Goal: Task Accomplishment & Management: Manage account settings

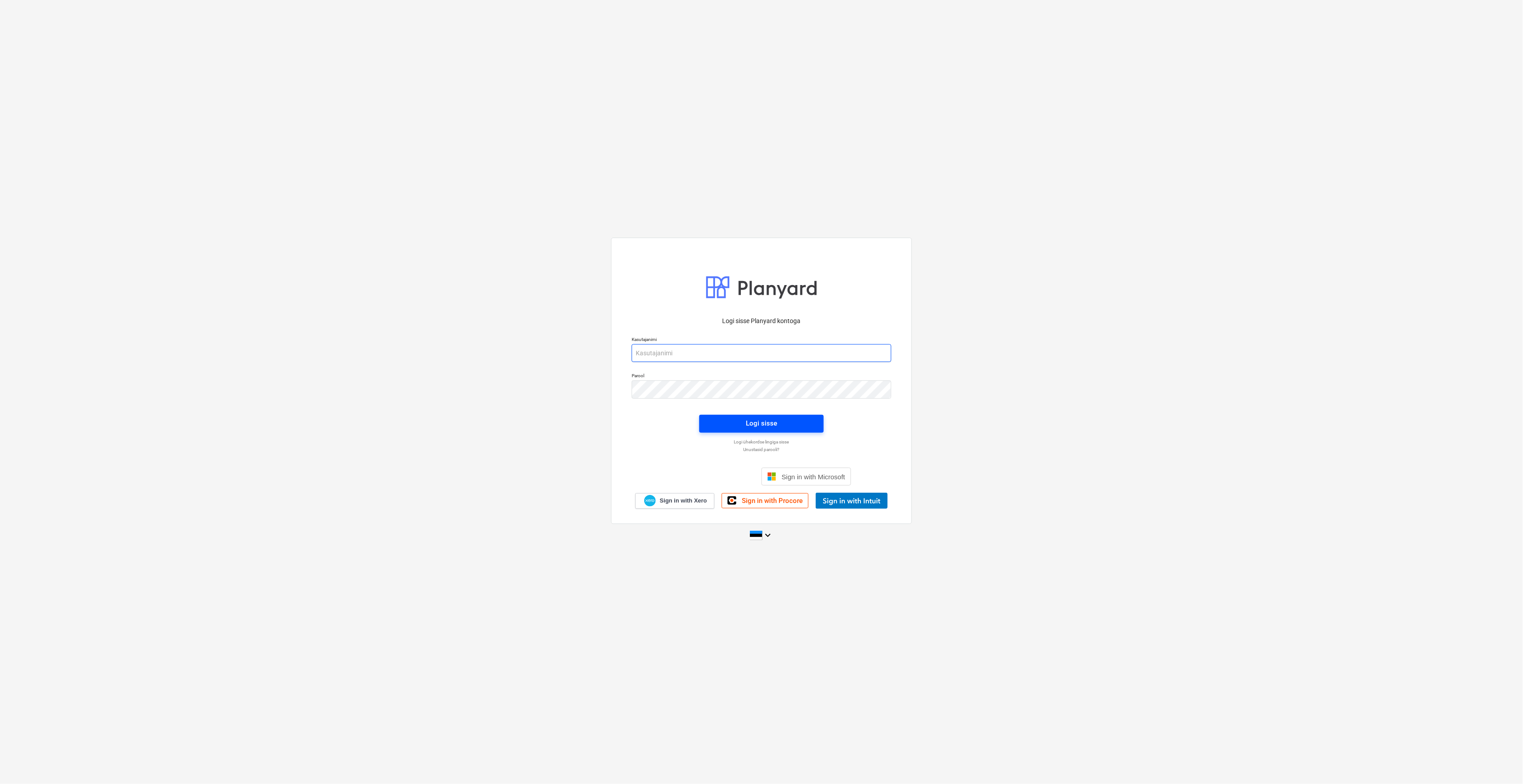
type input "[EMAIL_ADDRESS][DOMAIN_NAME]"
click at [792, 417] on span "Logi sisse" at bounding box center [762, 423] width 103 height 11
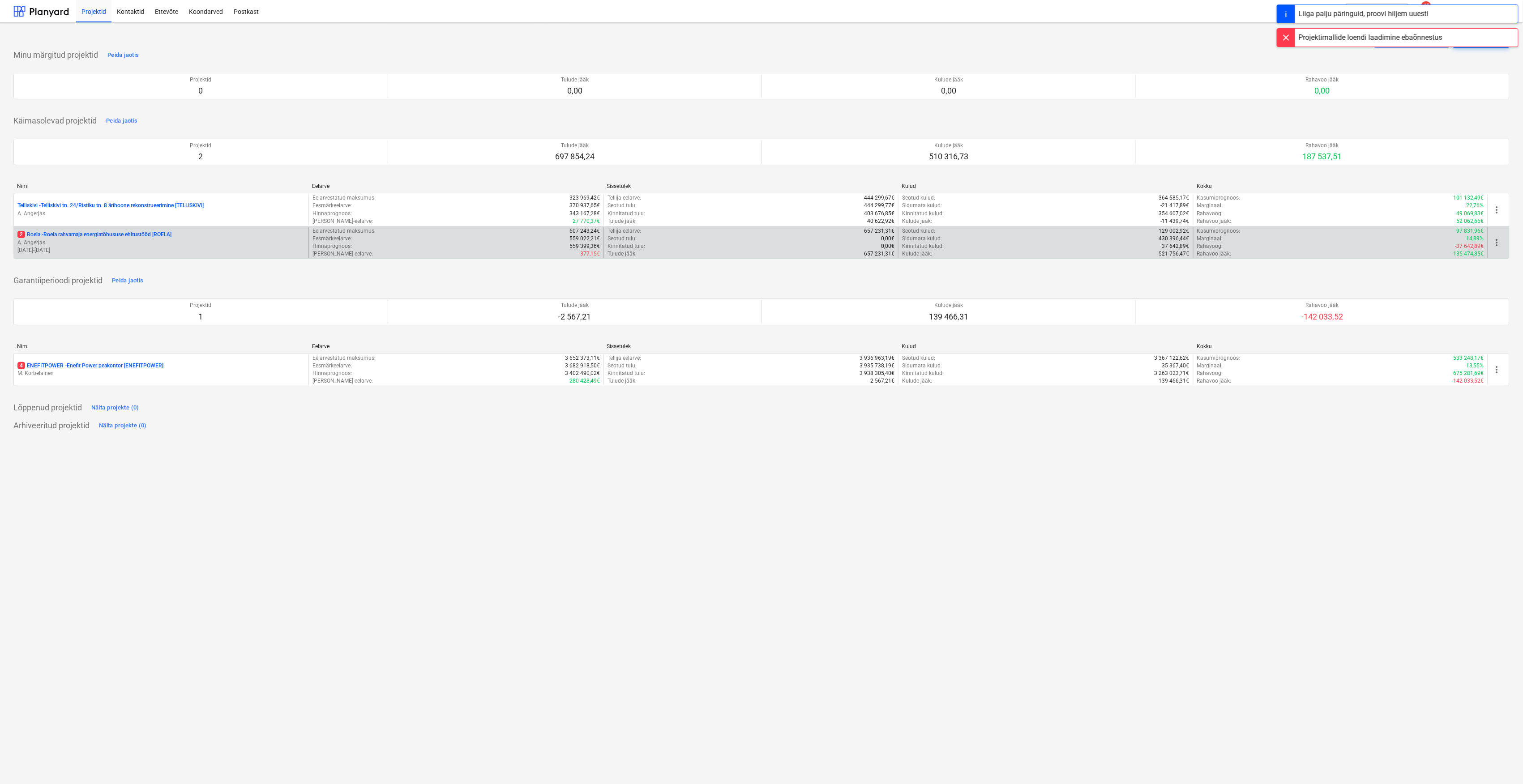
click at [144, 237] on p "2 Roela - Roela rahvamaja energiatõhususe ehitustööd [ROELA]" at bounding box center [94, 234] width 154 height 7
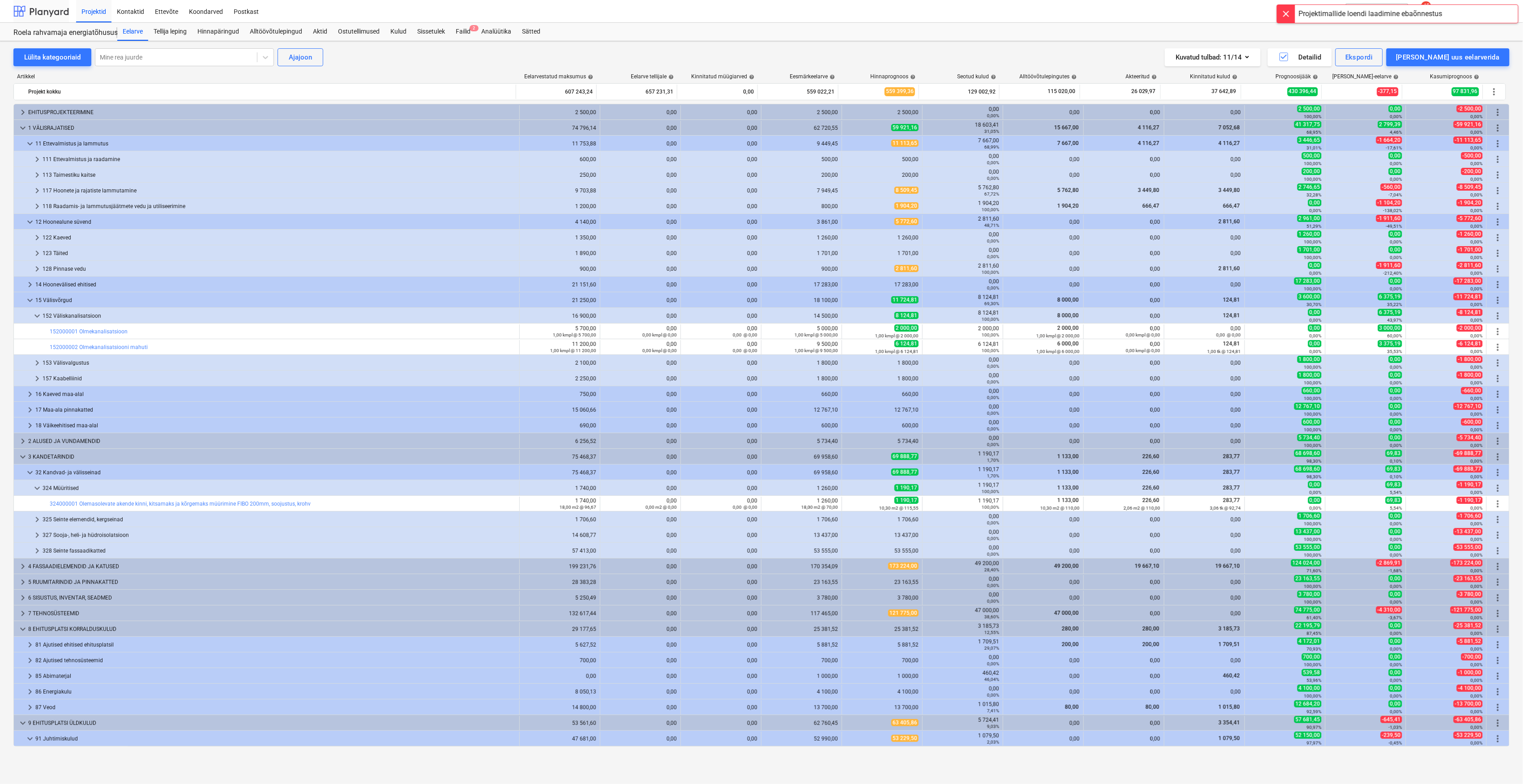
click at [45, 11] on div at bounding box center [41, 11] width 55 height 23
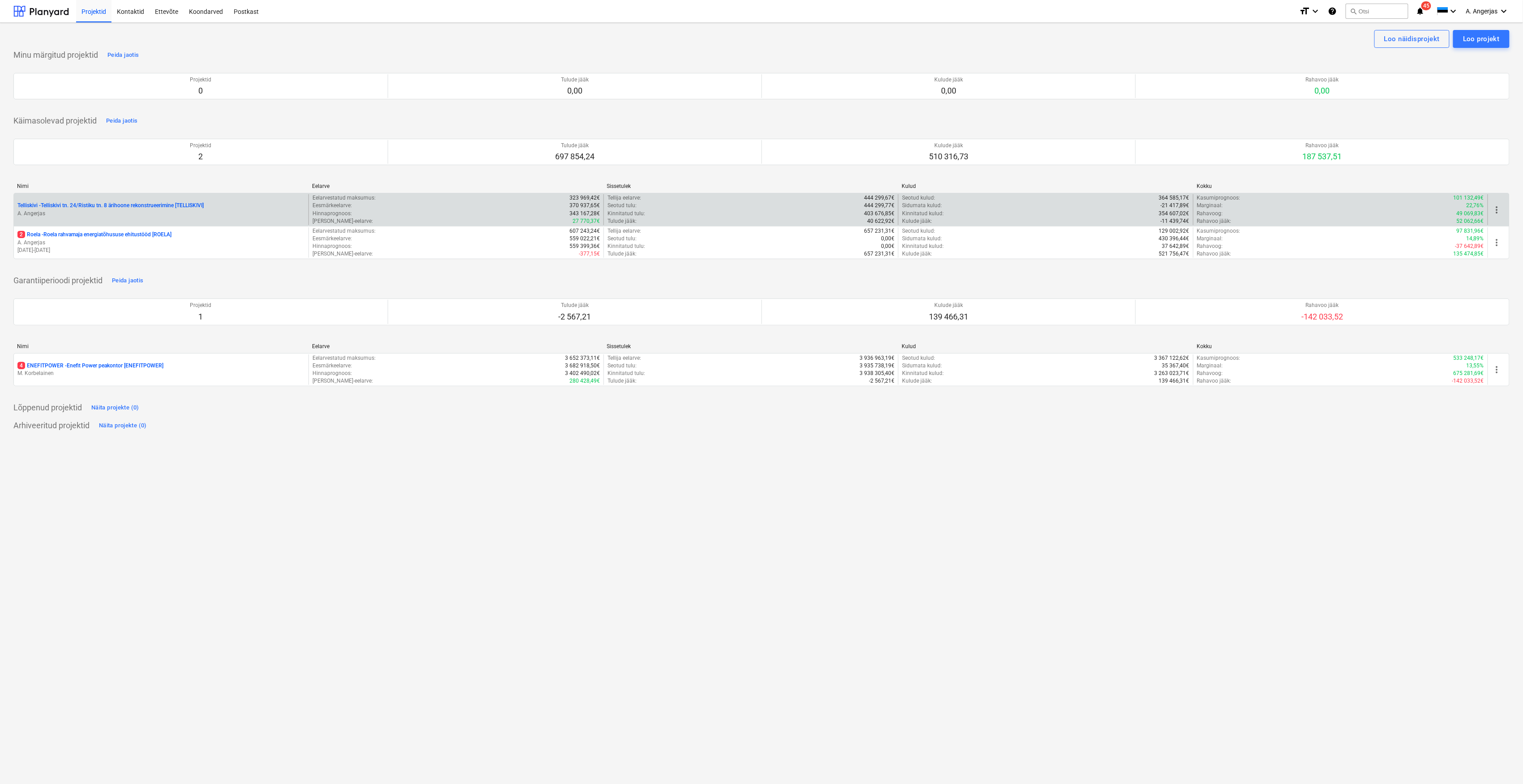
click at [55, 218] on p "A. Angerjas" at bounding box center [161, 213] width 287 height 7
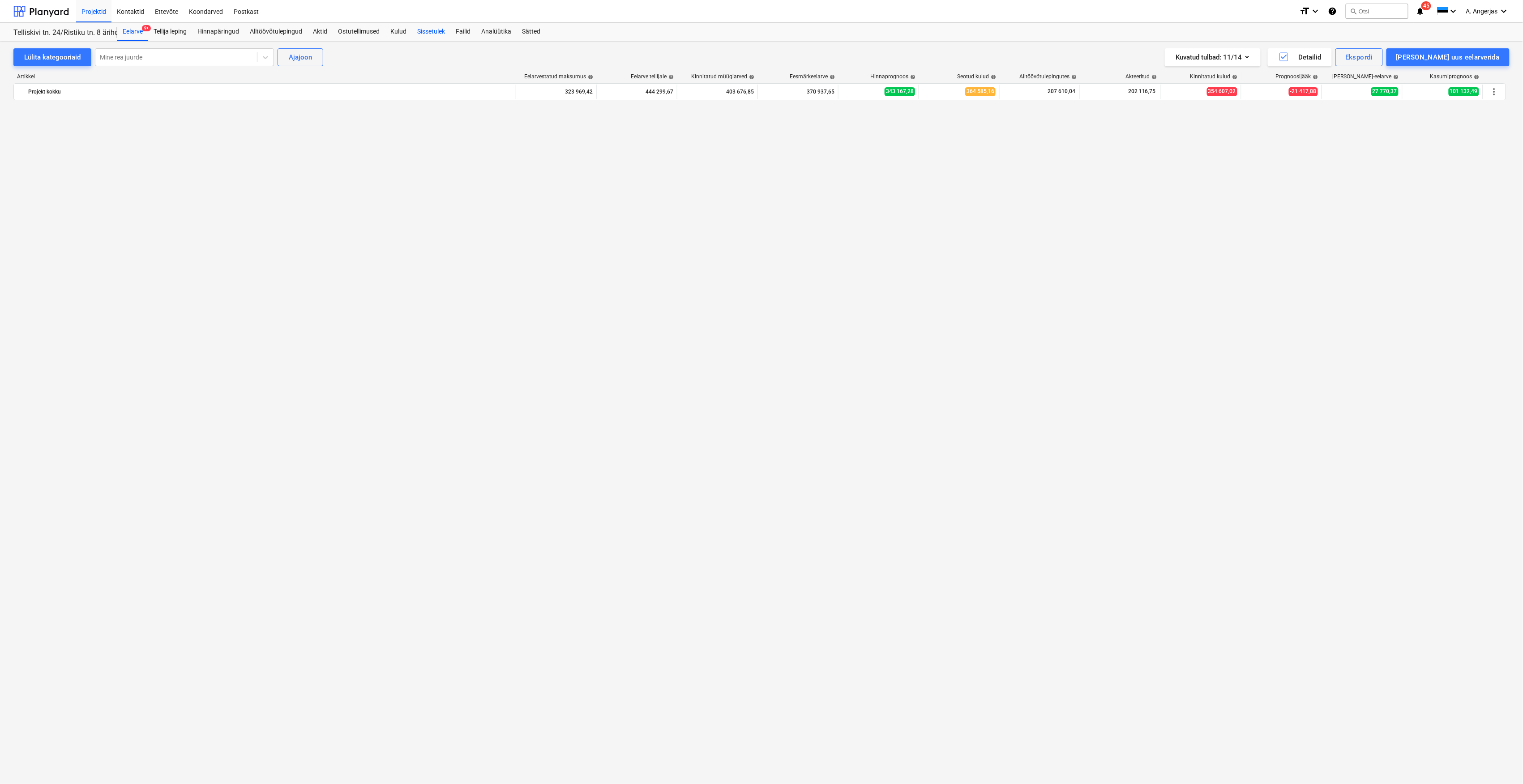
click at [440, 33] on div "Sissetulek" at bounding box center [431, 31] width 39 height 18
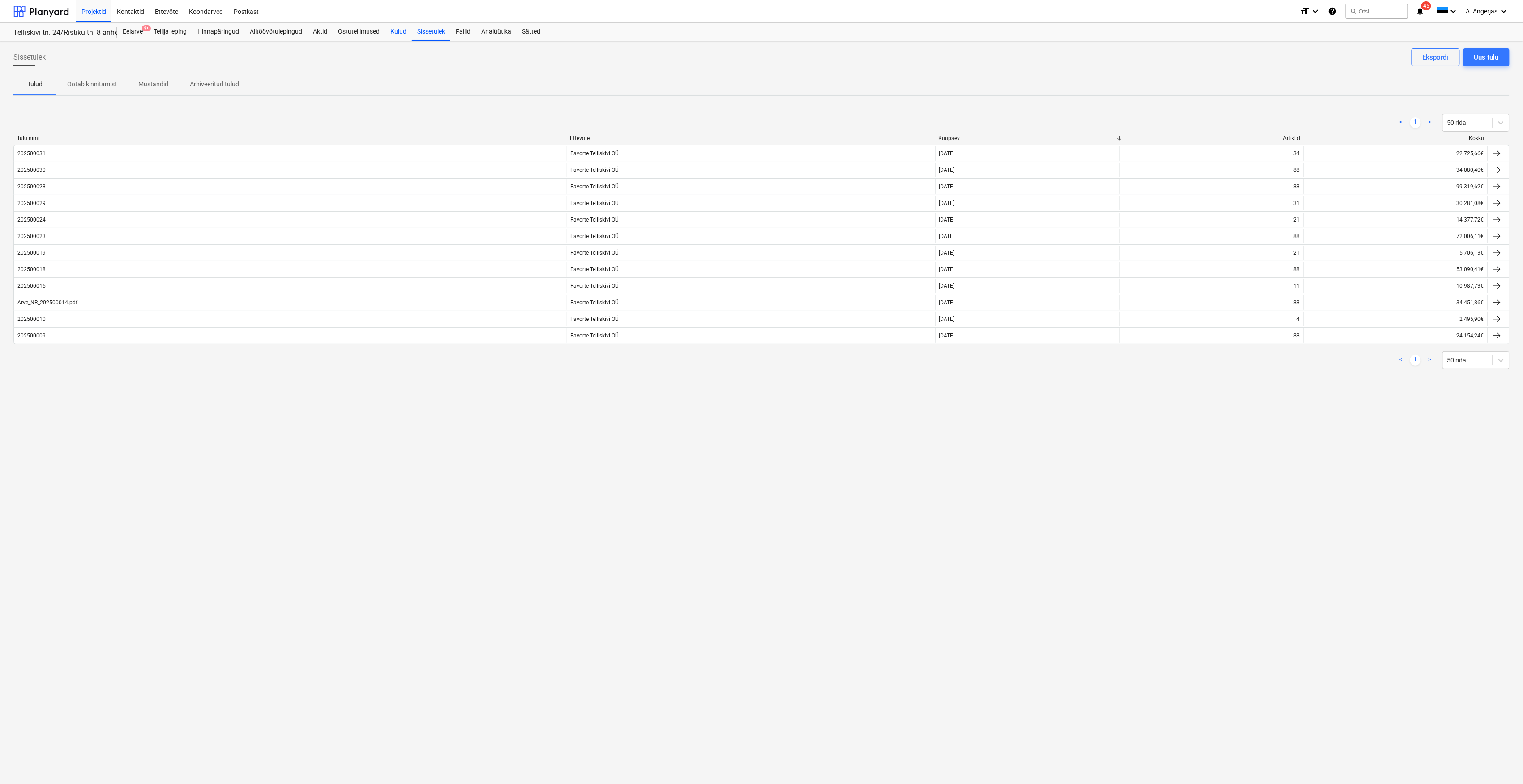
click at [395, 31] on div "Kulud" at bounding box center [398, 31] width 27 height 18
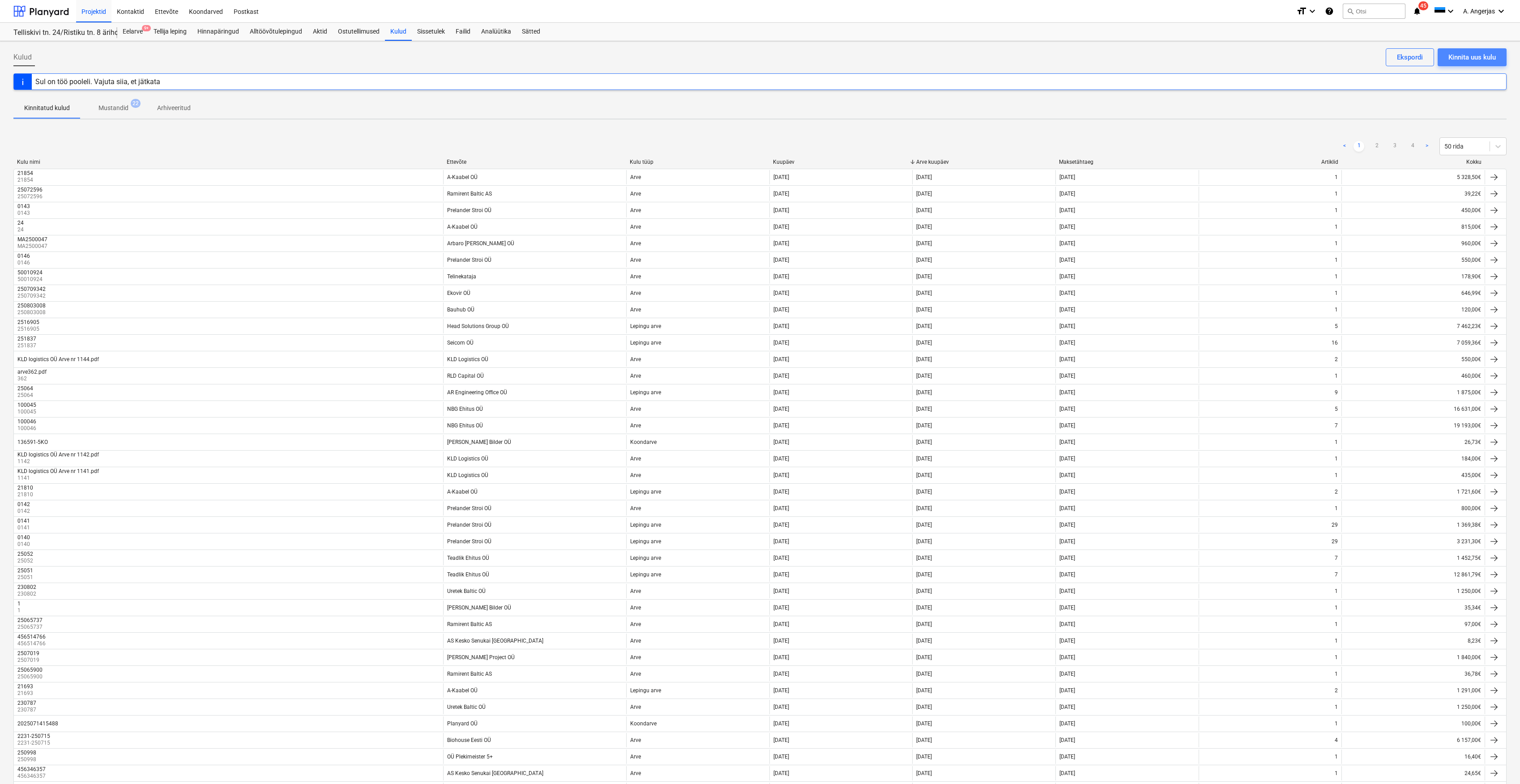
click at [1483, 61] on div "Kinnita uus kulu" at bounding box center [1471, 57] width 47 height 11
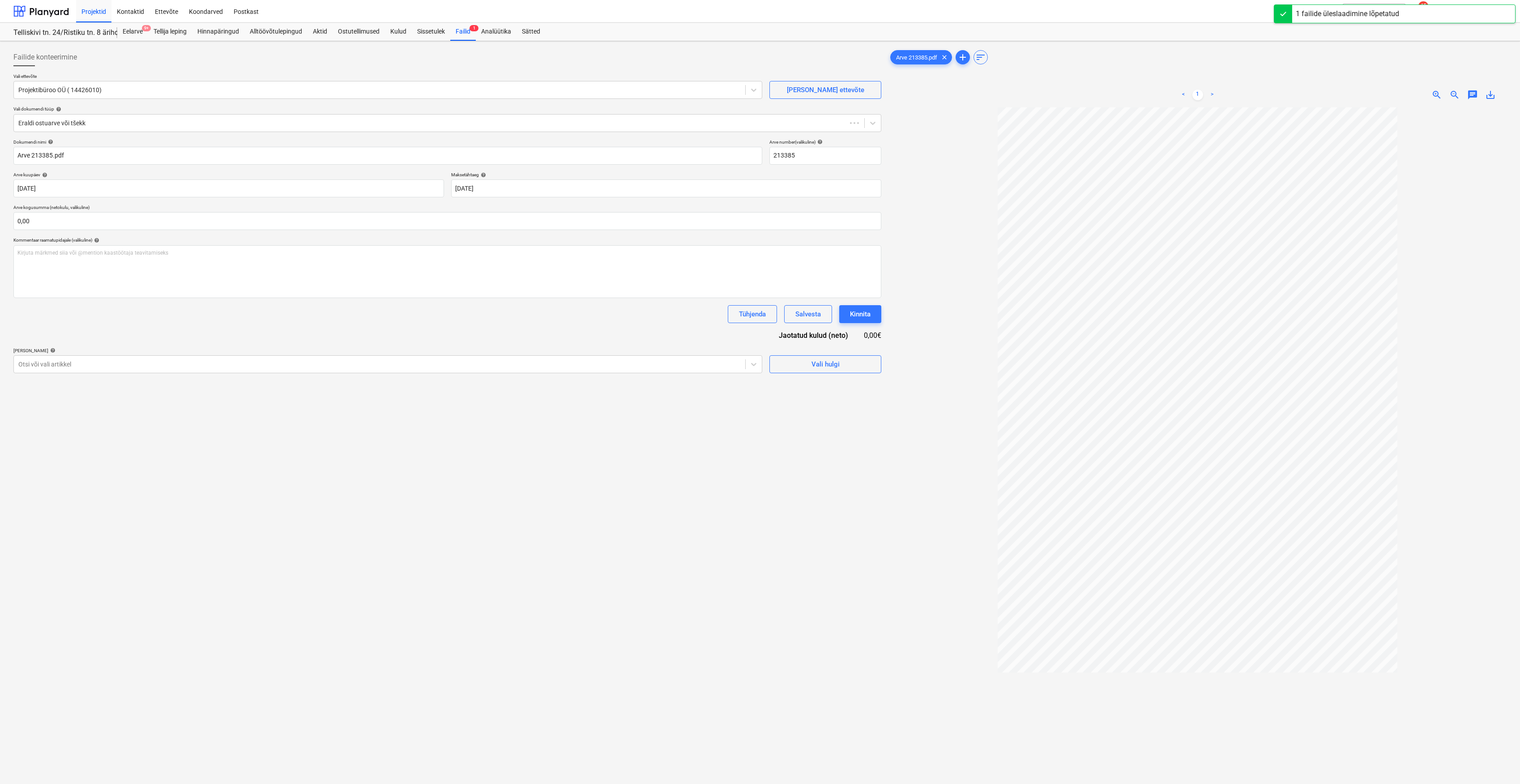
type input "213385"
type input "[DATE]"
click at [193, 91] on div at bounding box center [379, 89] width 723 height 9
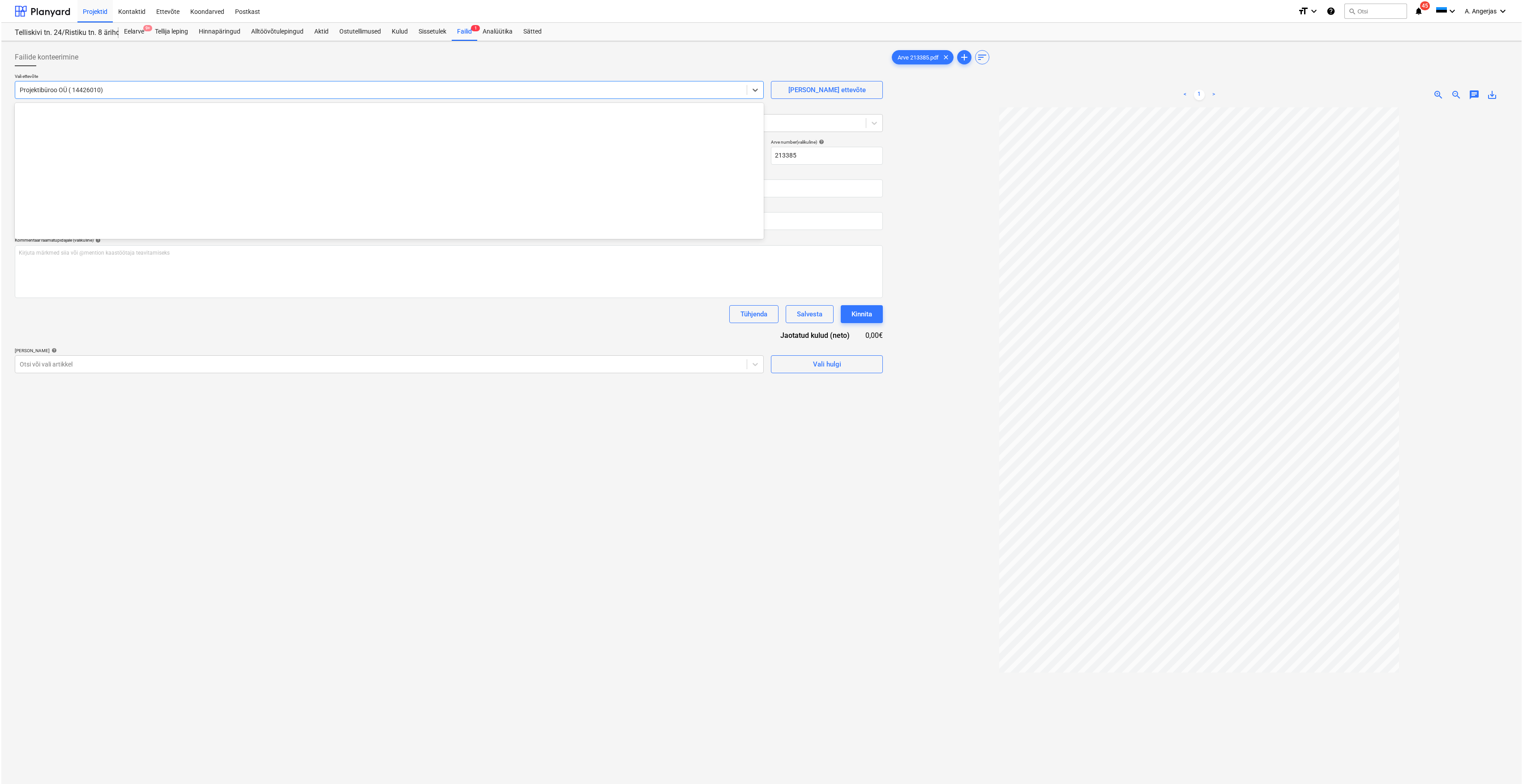
scroll to position [22914, 0]
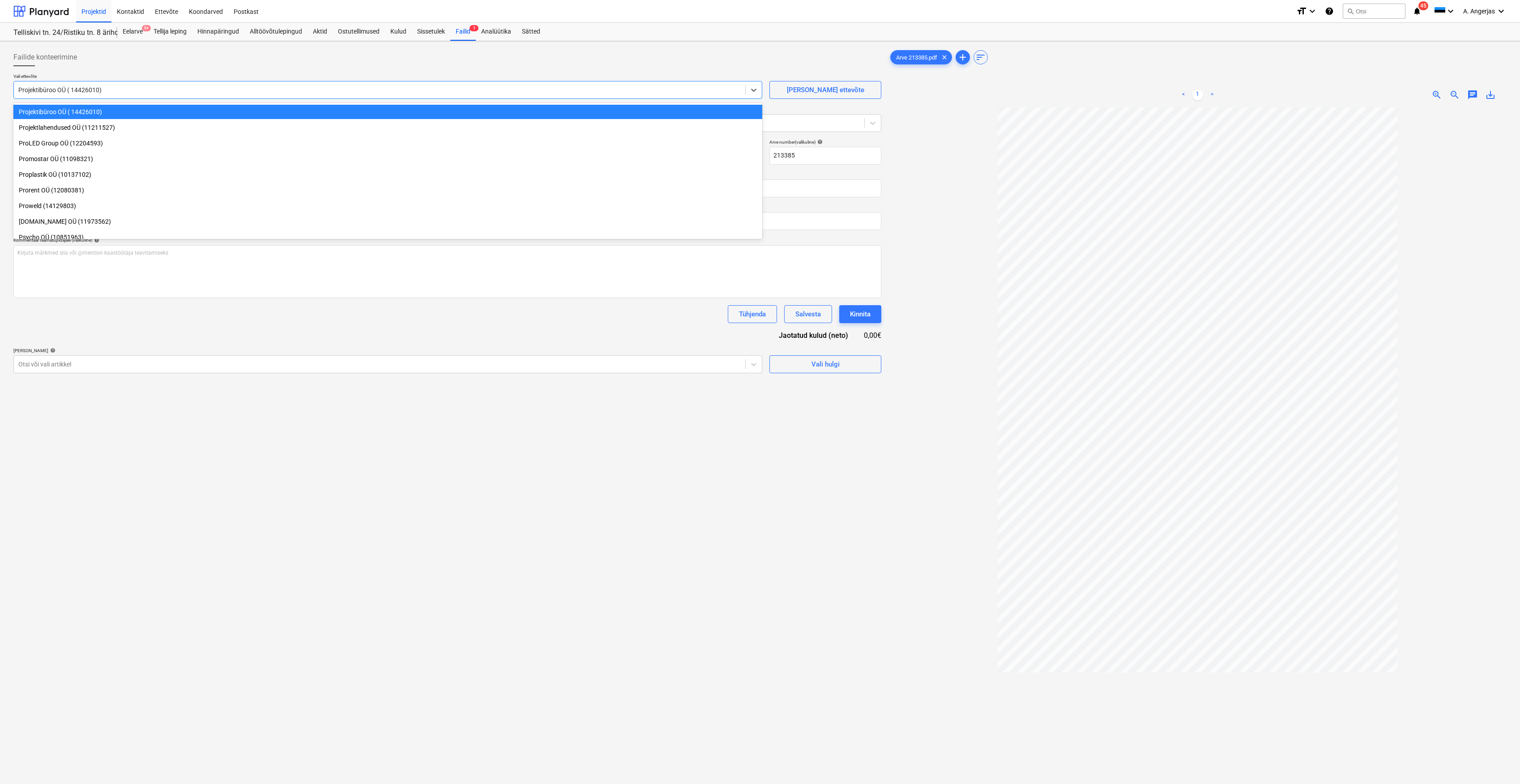
click at [204, 70] on div at bounding box center [447, 69] width 868 height 7
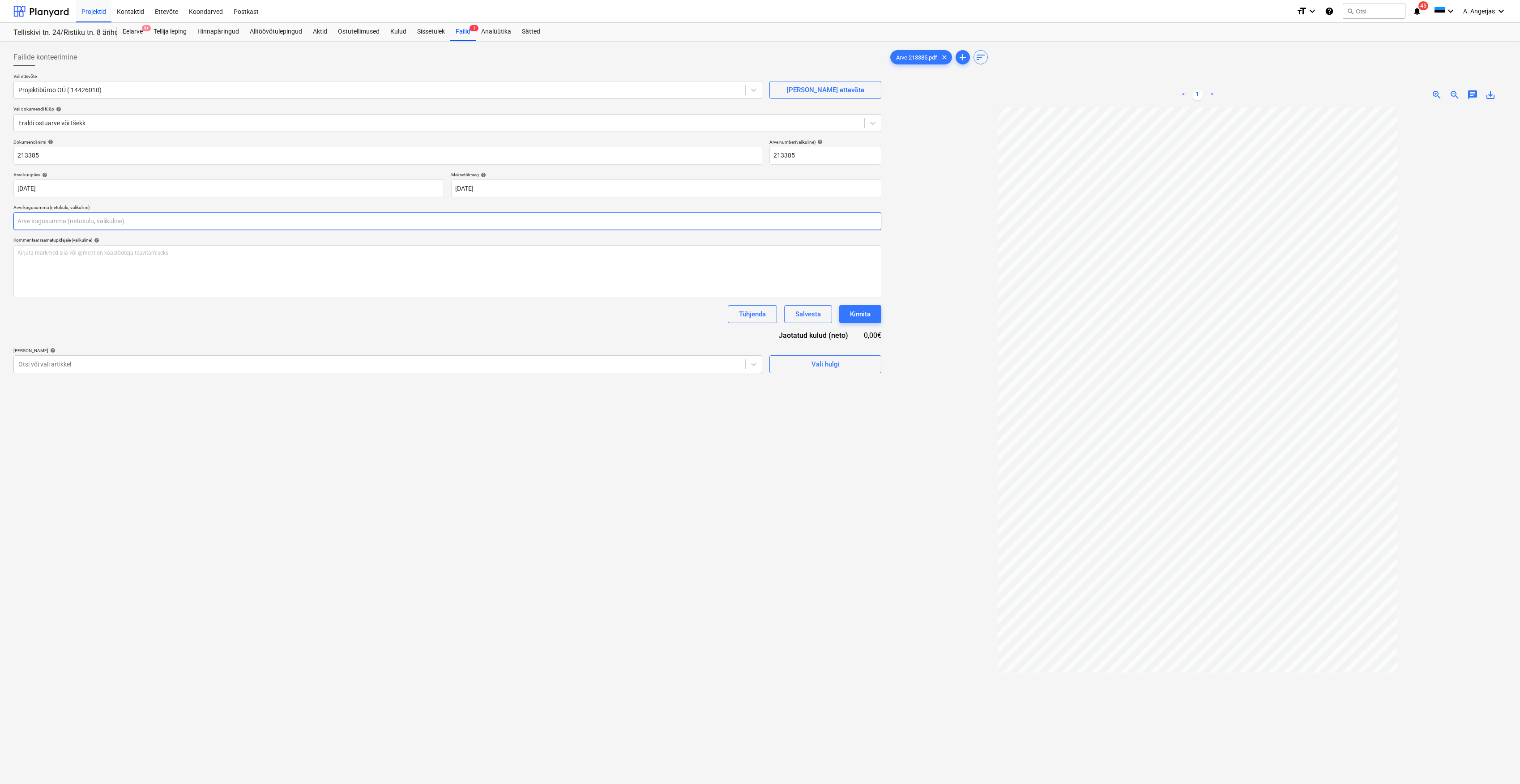
click at [89, 220] on input "text" at bounding box center [447, 221] width 868 height 18
type input "490,00"
click at [167, 319] on div "Tühjenda Salvesta Kinnita" at bounding box center [447, 314] width 868 height 18
click at [815, 385] on div "Vali hulgi" at bounding box center [825, 386] width 28 height 11
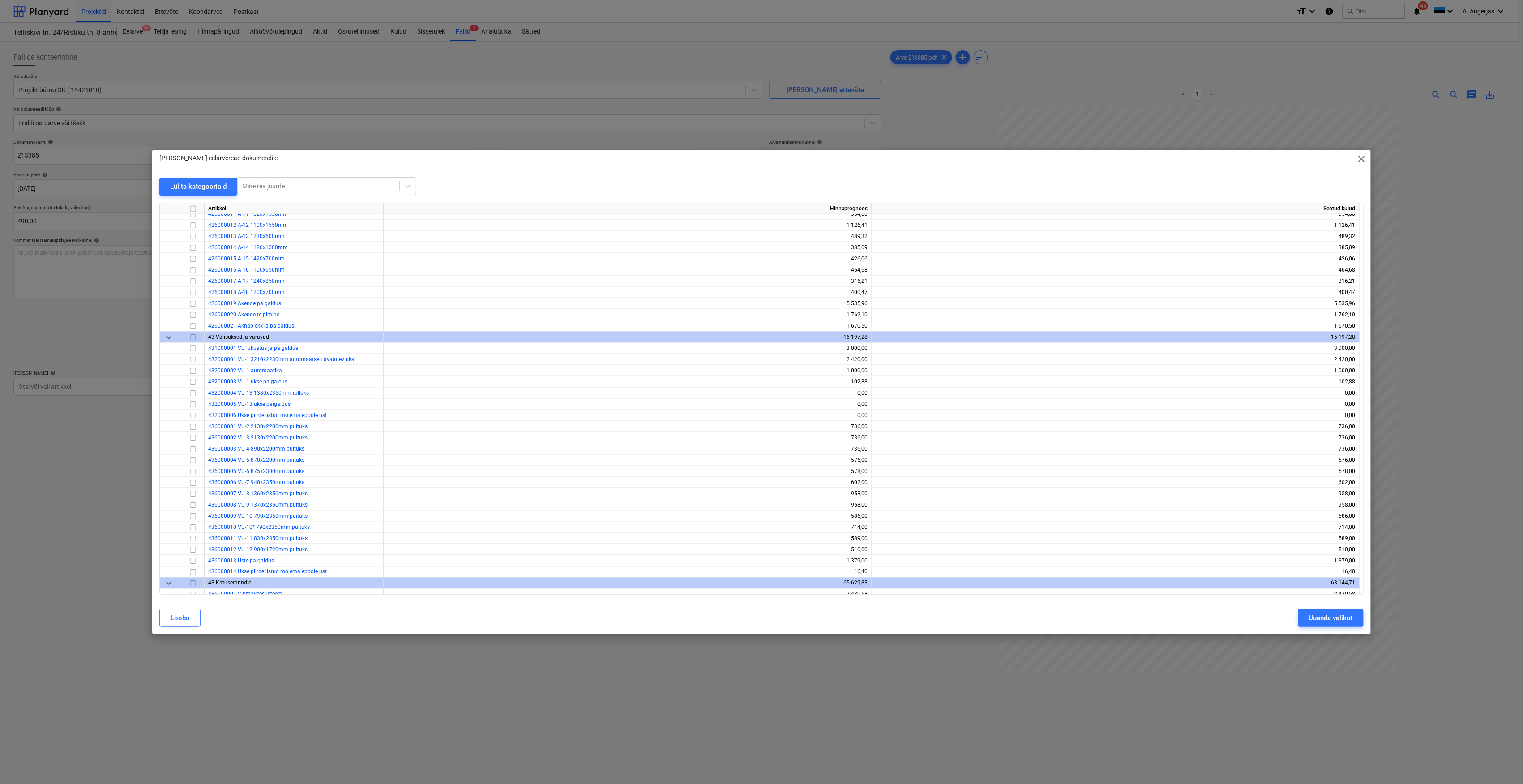
scroll to position [775, 0]
click at [1359, 155] on span "close" at bounding box center [1361, 159] width 11 height 11
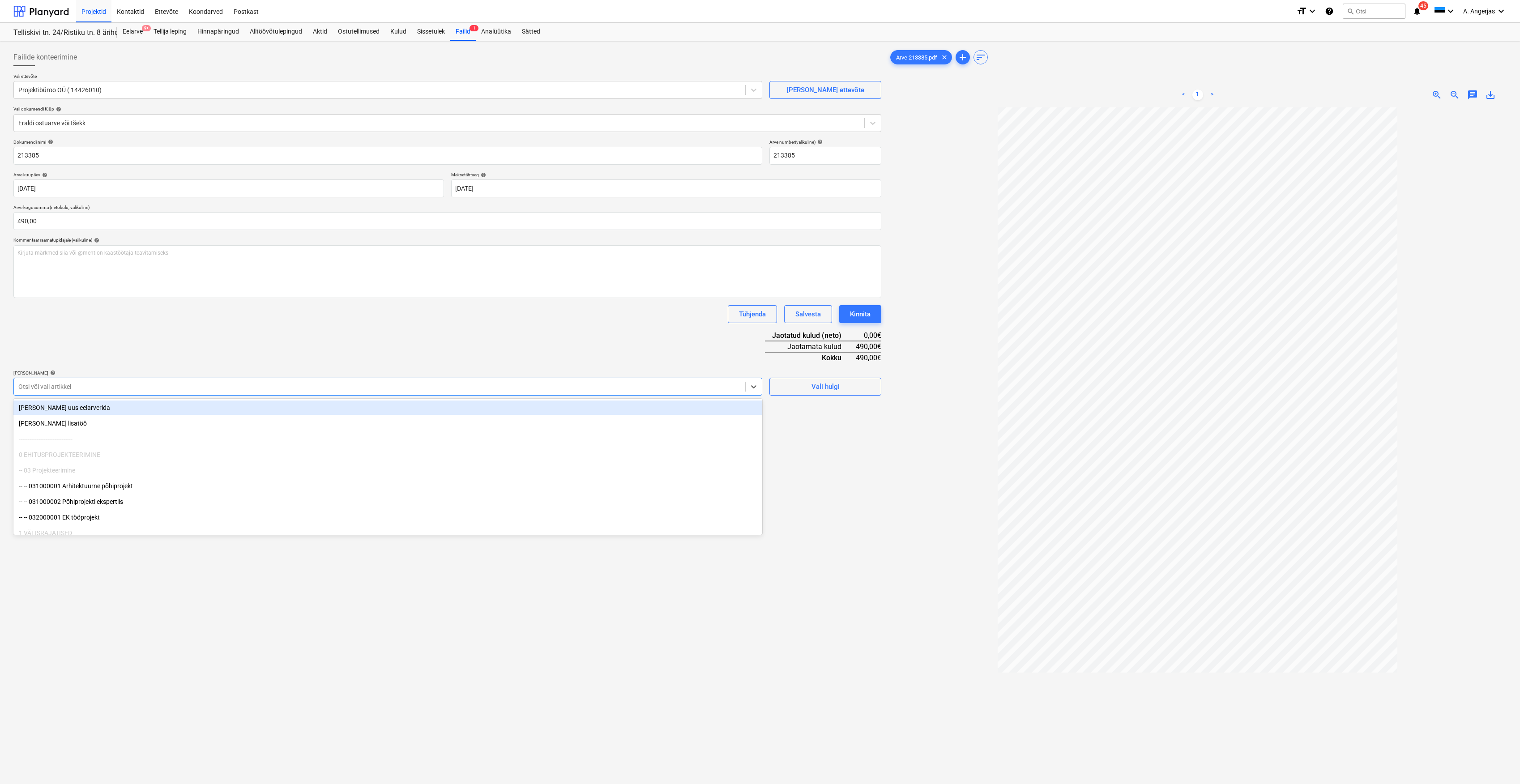
click at [96, 389] on div at bounding box center [379, 386] width 723 height 9
click at [139, 292] on div "Kirjuta märkmed siia või @mention kaastöötaja teavitamiseks ﻿" at bounding box center [447, 271] width 868 height 53
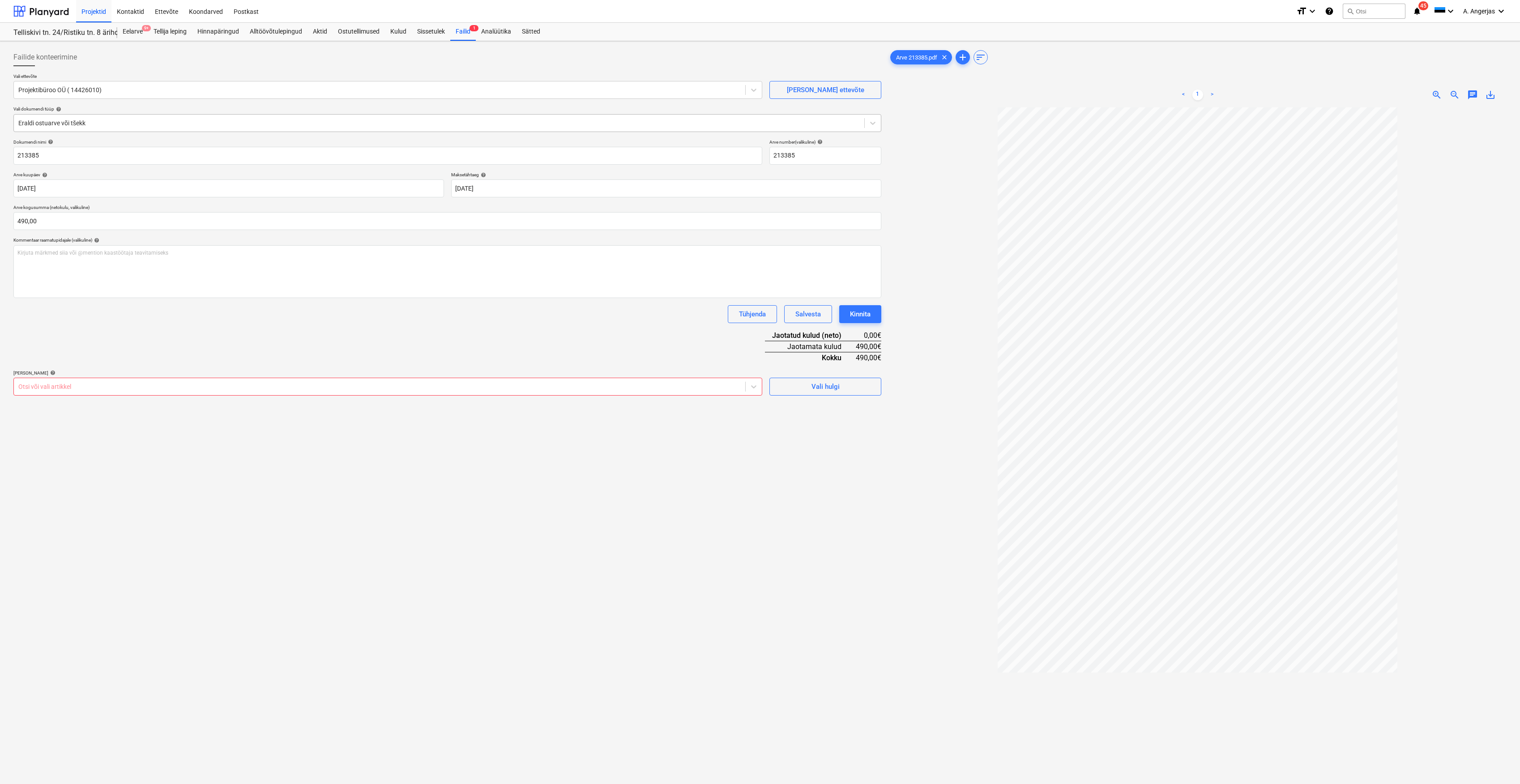
click at [122, 122] on div at bounding box center [439, 123] width 841 height 9
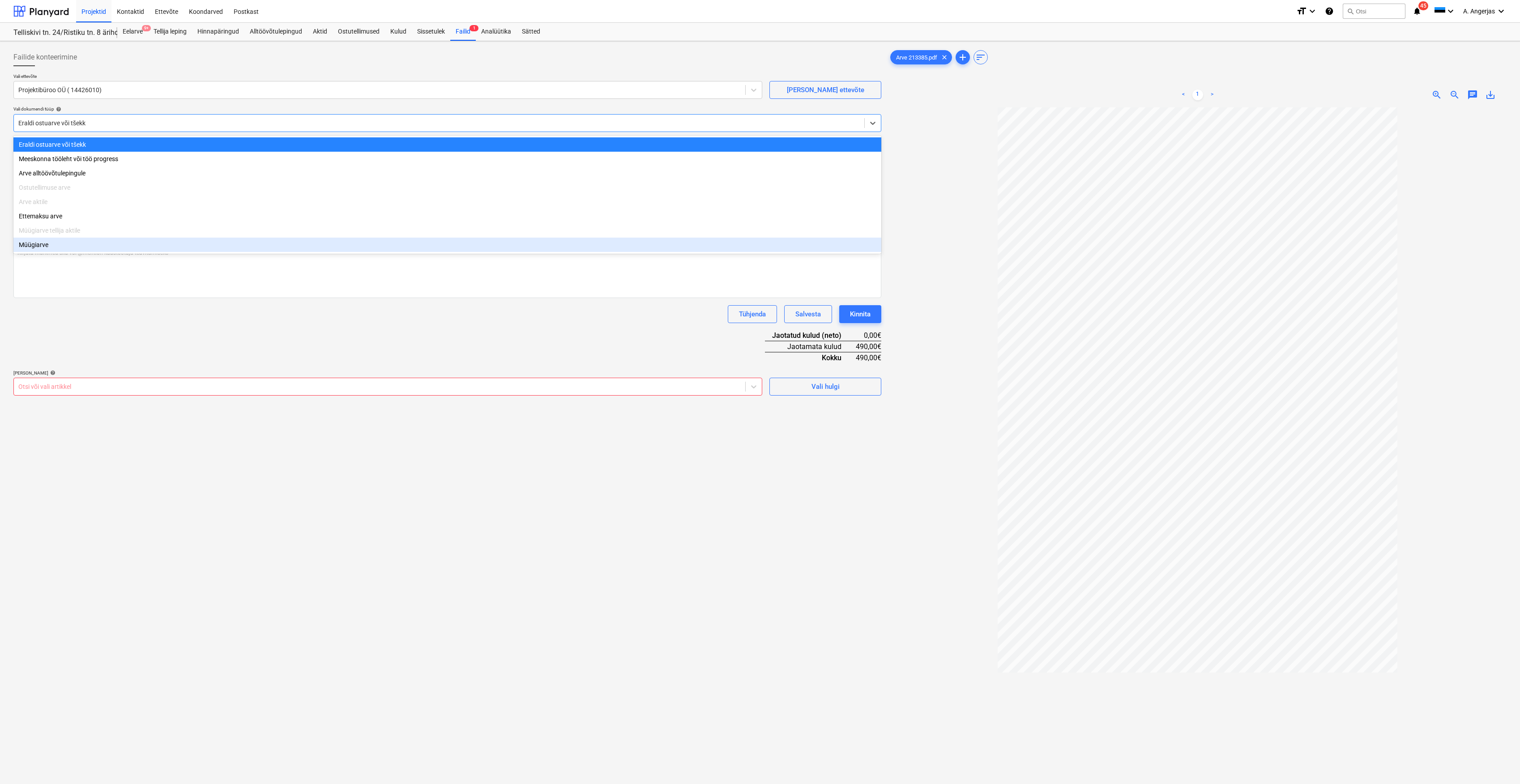
click at [136, 347] on div "Dokumendi nimi help 213385 Arve number (valikuline) help 213385 Arve kuupäev he…" at bounding box center [447, 267] width 868 height 256
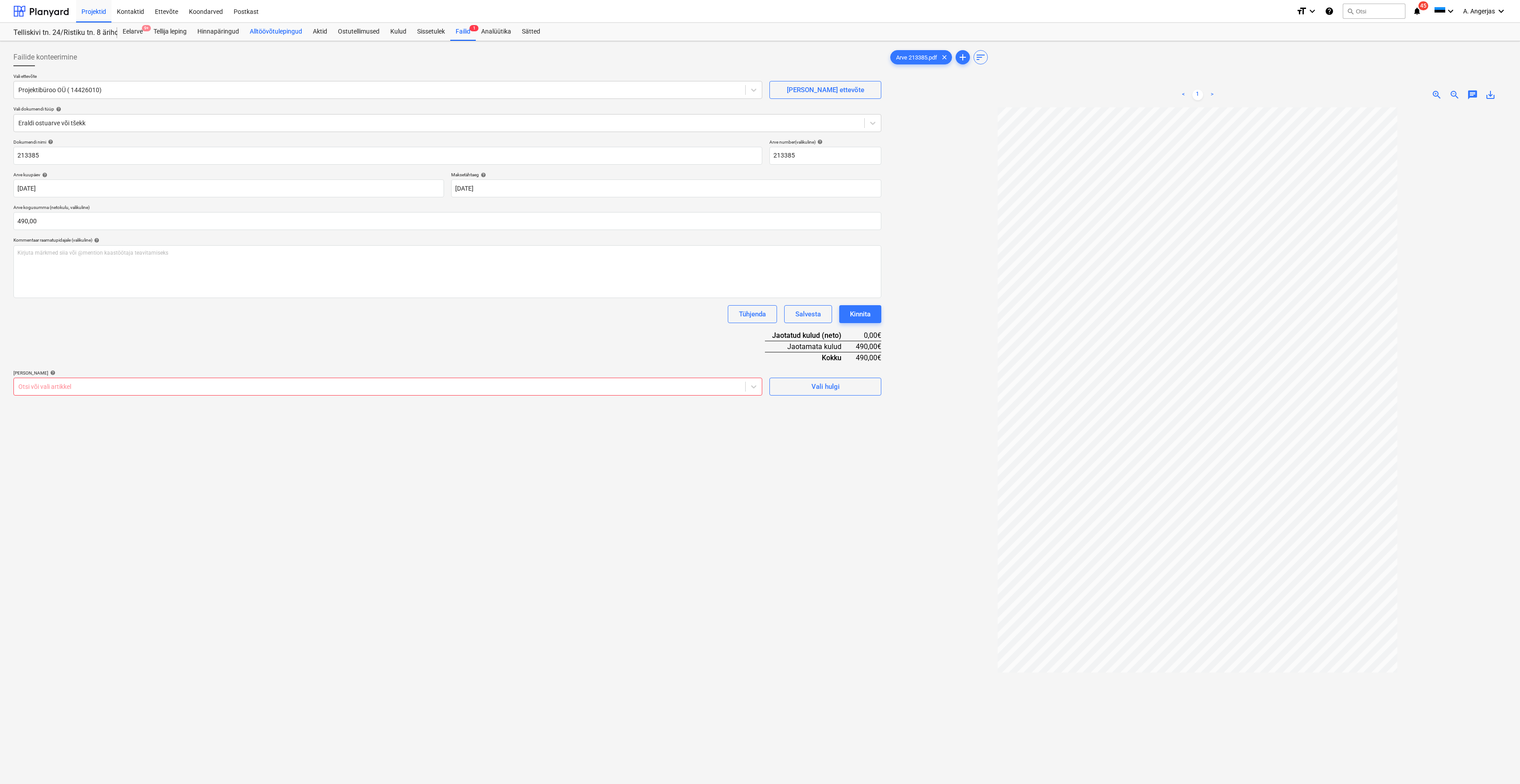
click at [276, 32] on div "Alltöövõtulepingud" at bounding box center [276, 31] width 63 height 18
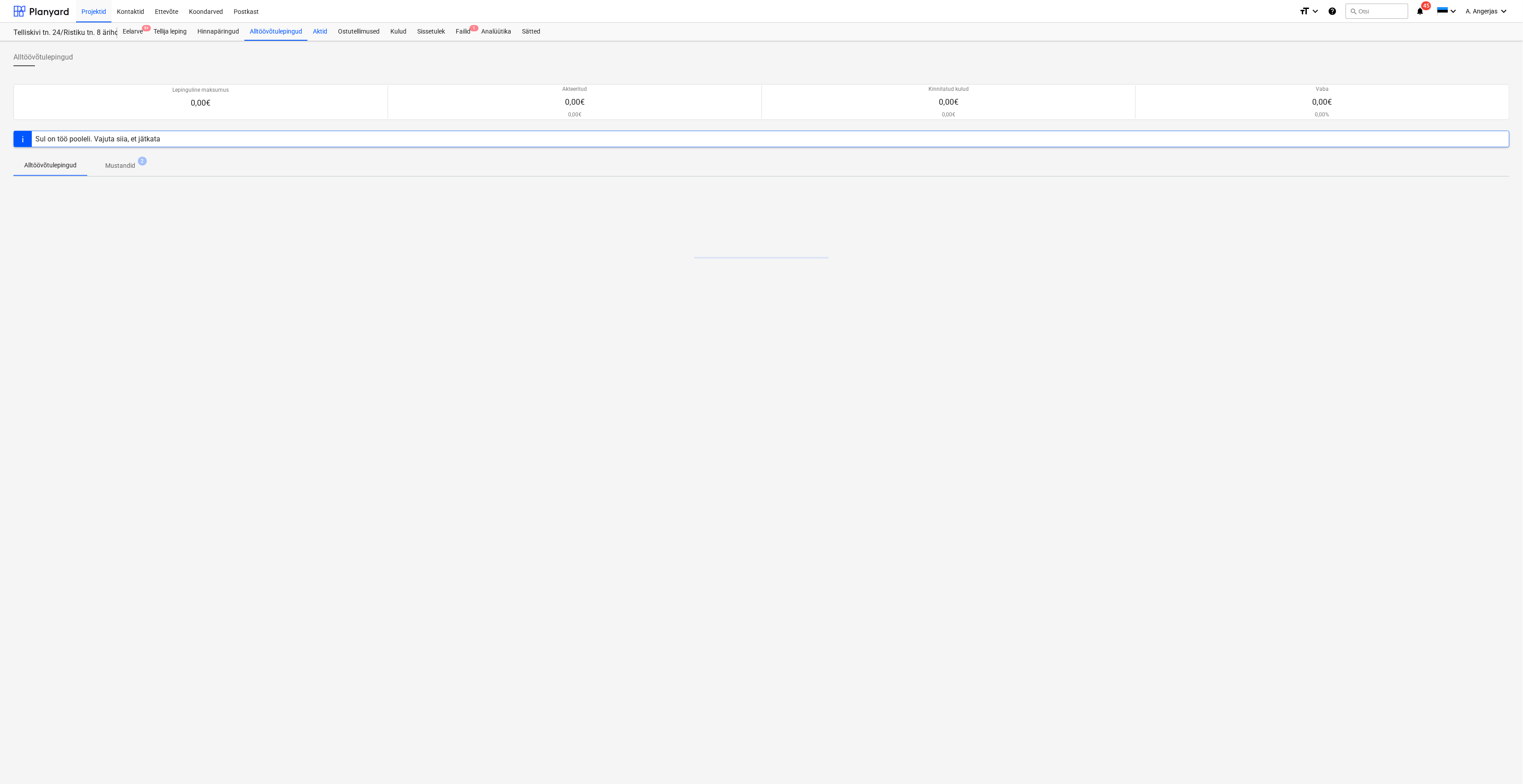
click at [312, 25] on div "Aktid" at bounding box center [320, 31] width 25 height 18
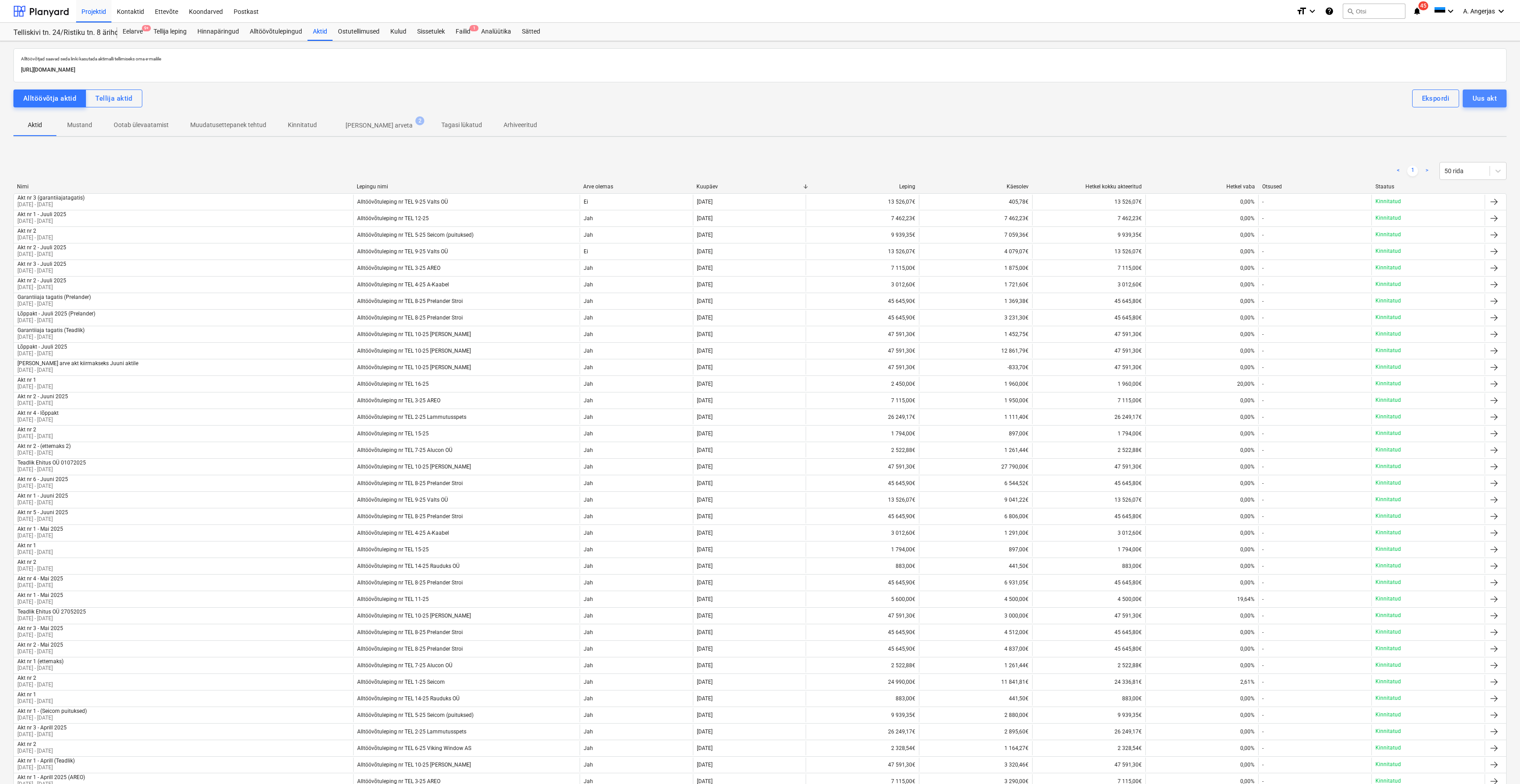
click at [1487, 106] on button "Uus akt" at bounding box center [1485, 98] width 44 height 18
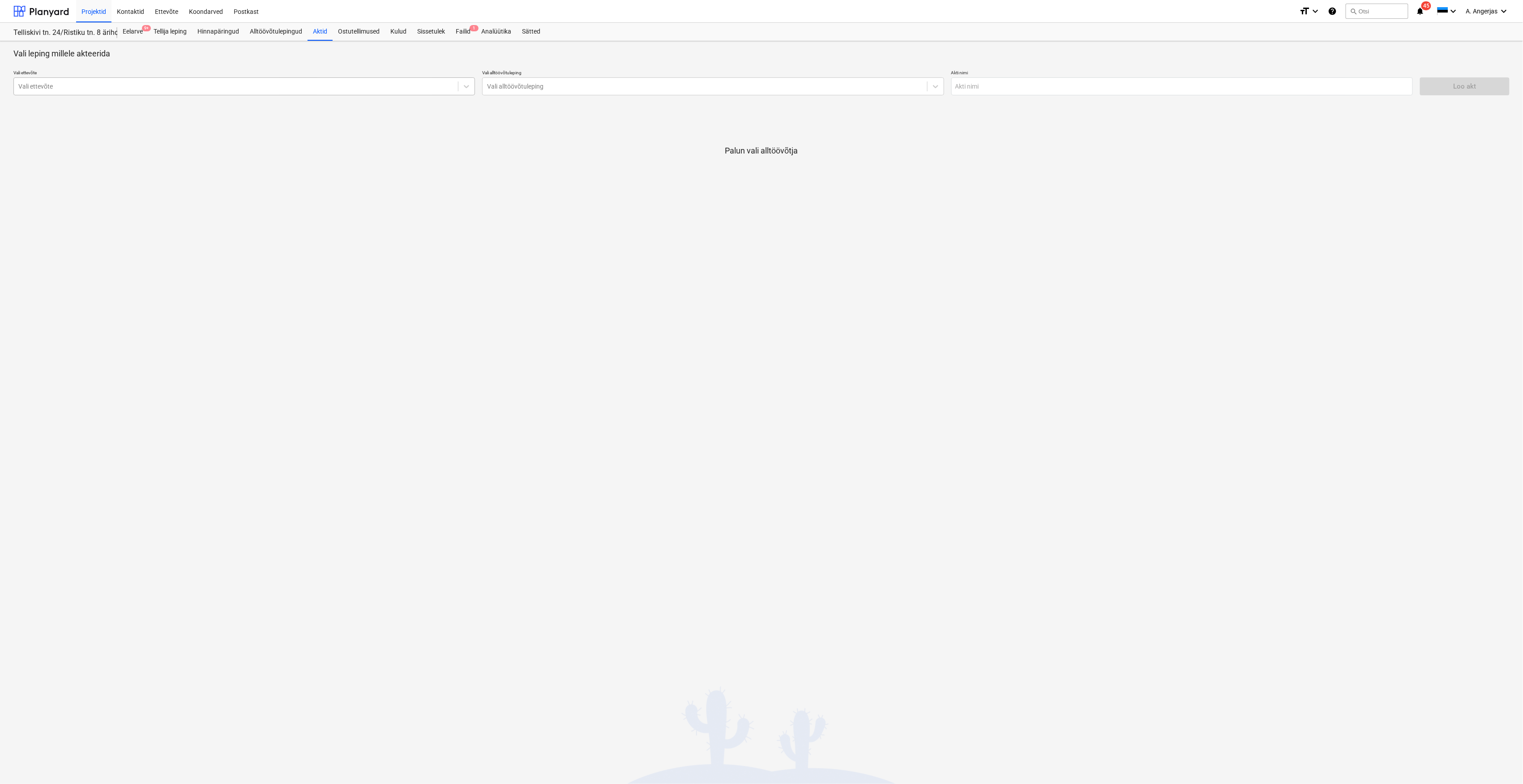
click at [405, 97] on div "Vali ettevõte Vali ettevõte Vali alltöövõtuleping Vali alltöövõtuleping Akti [P…" at bounding box center [757, 82] width 1496 height 33
click at [408, 86] on div at bounding box center [235, 86] width 435 height 9
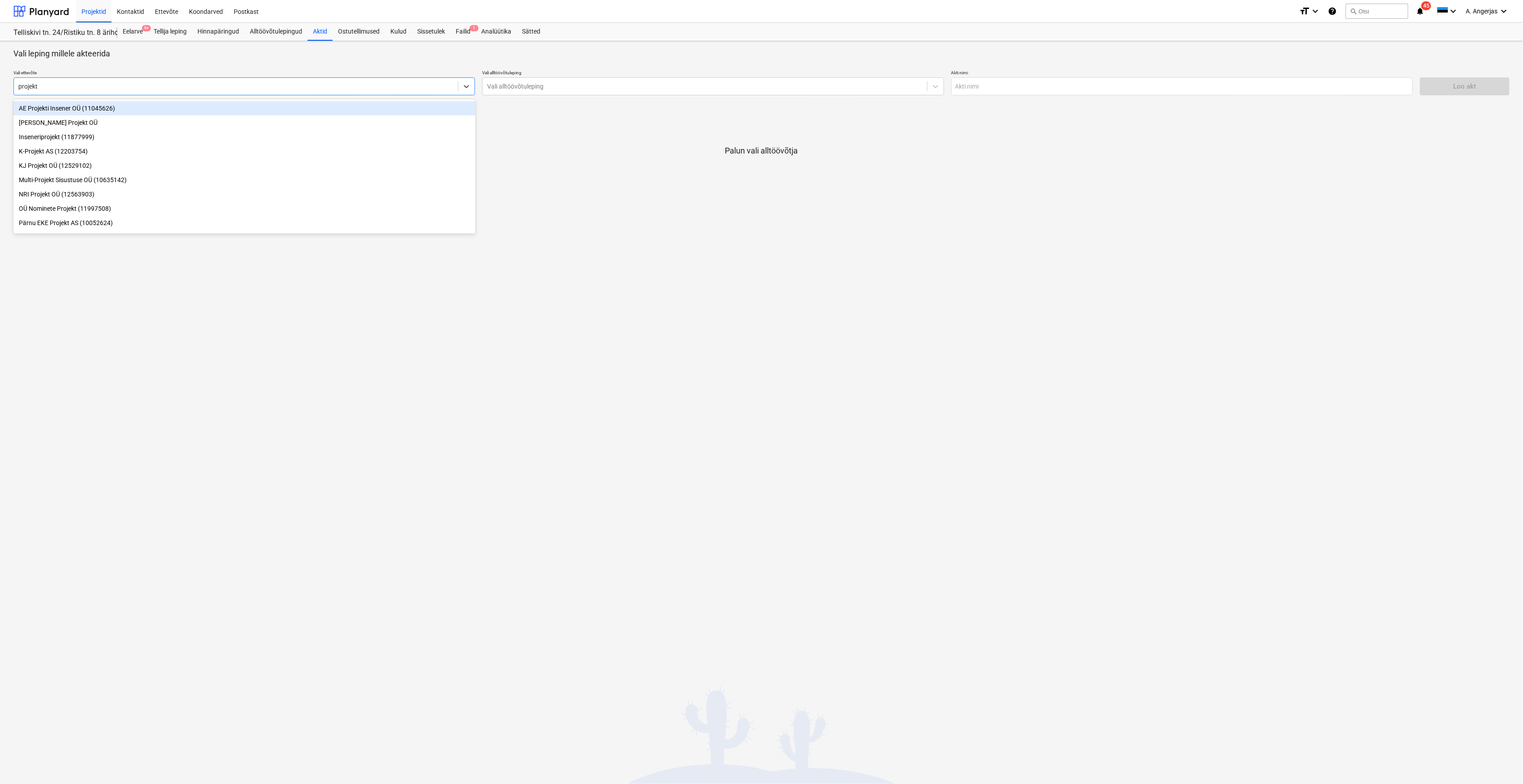
type input "projekti"
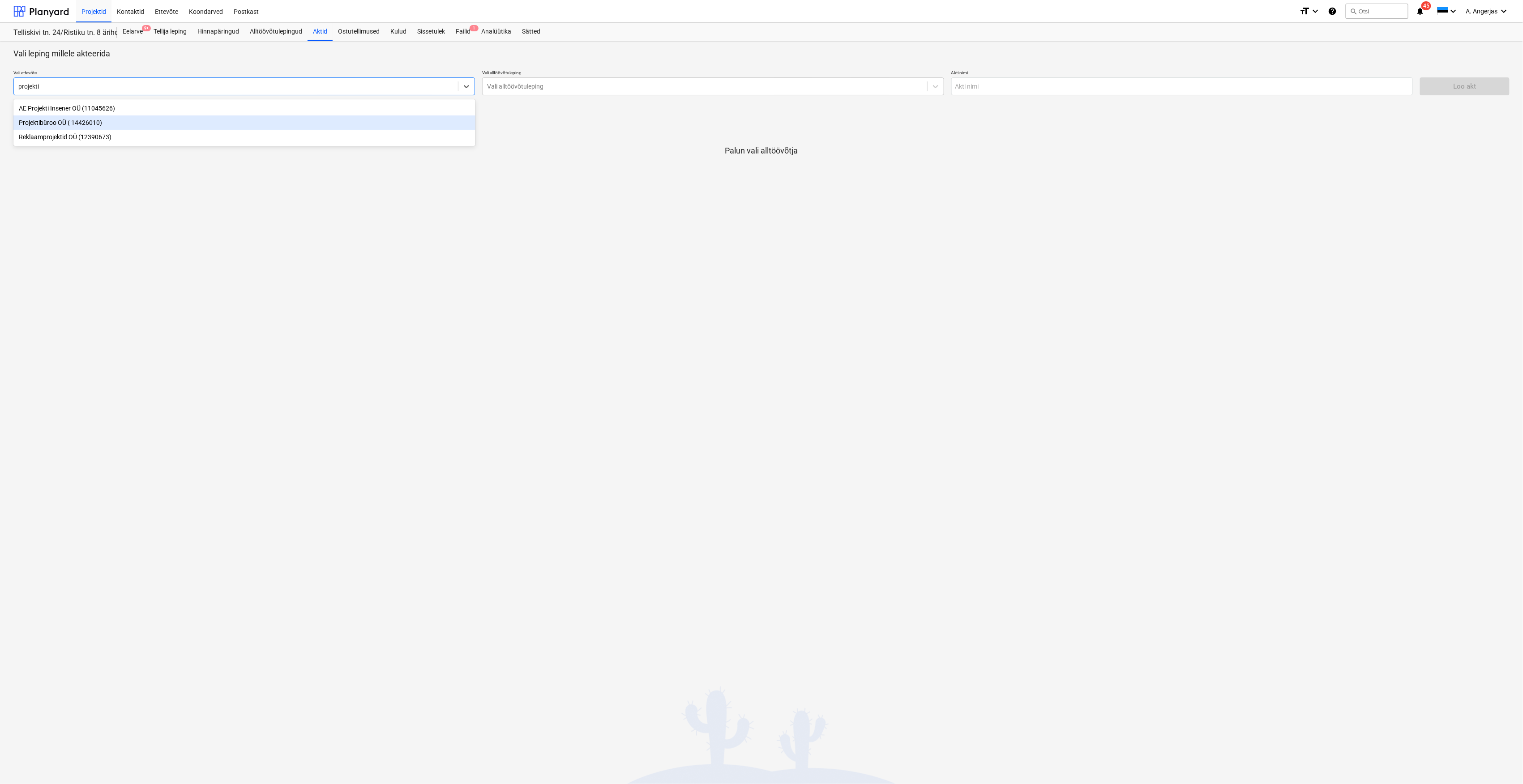
click at [64, 124] on div "Projektibüroo OÜ ( 14426010)" at bounding box center [244, 122] width 462 height 14
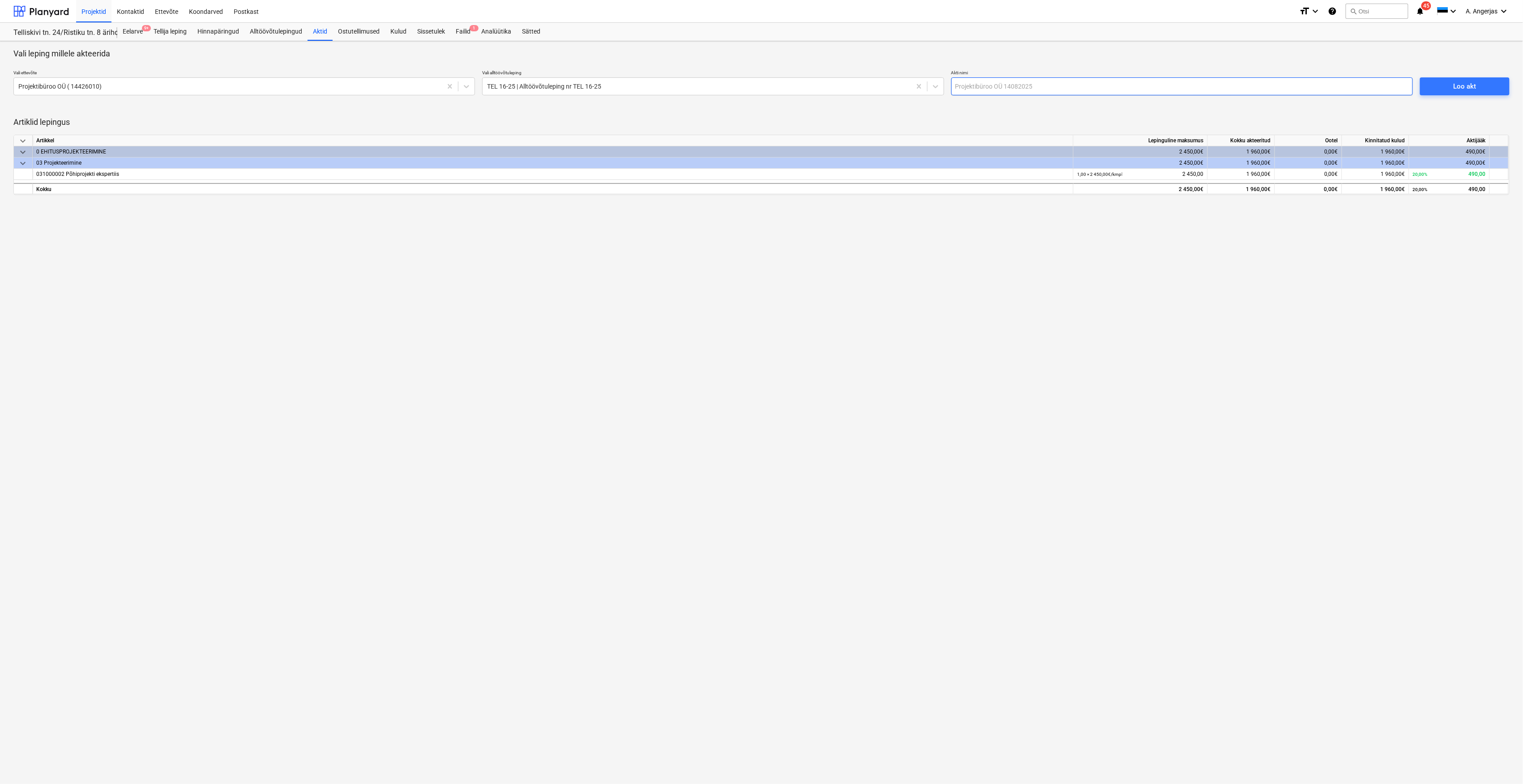
click at [982, 92] on input "text" at bounding box center [1182, 86] width 462 height 18
type input "Akt nr 2"
click at [1490, 81] on span "Loo akt" at bounding box center [1465, 86] width 68 height 11
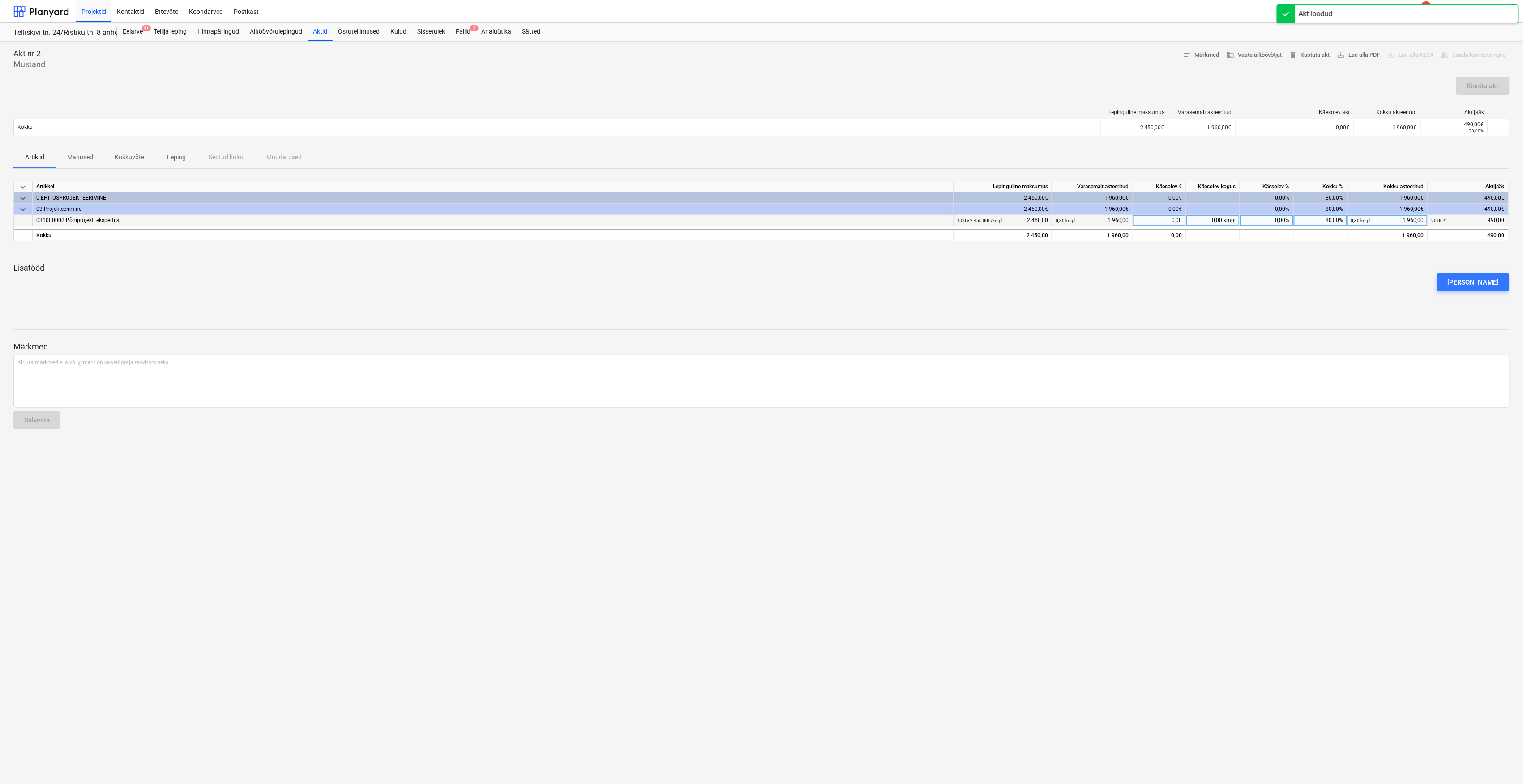
click at [1307, 220] on div "80,00%" at bounding box center [1321, 220] width 53 height 11
type input "100"
click at [1329, 262] on div "keyboard_arrow_down Artikkel Lepinguline maksumus Varasemalt akteeritud Käesole…" at bounding box center [761, 243] width 1496 height 125
click at [1494, 89] on div "Kinnita akt" at bounding box center [1483, 85] width 32 height 11
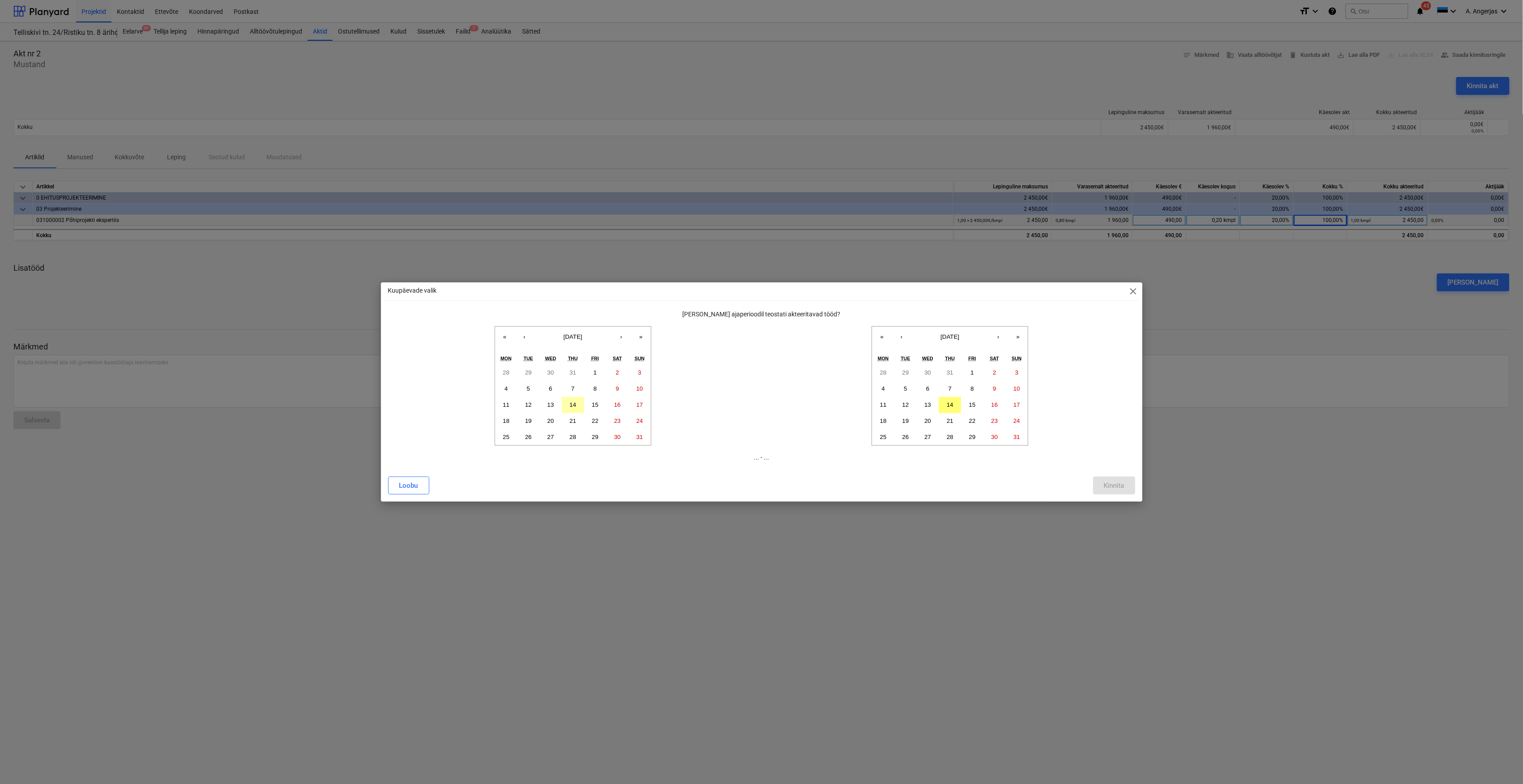
click at [568, 406] on button "14" at bounding box center [573, 405] width 23 height 16
click at [951, 403] on abbr "14" at bounding box center [950, 405] width 7 height 7
click at [1116, 478] on button "Kinnita" at bounding box center [1114, 485] width 42 height 18
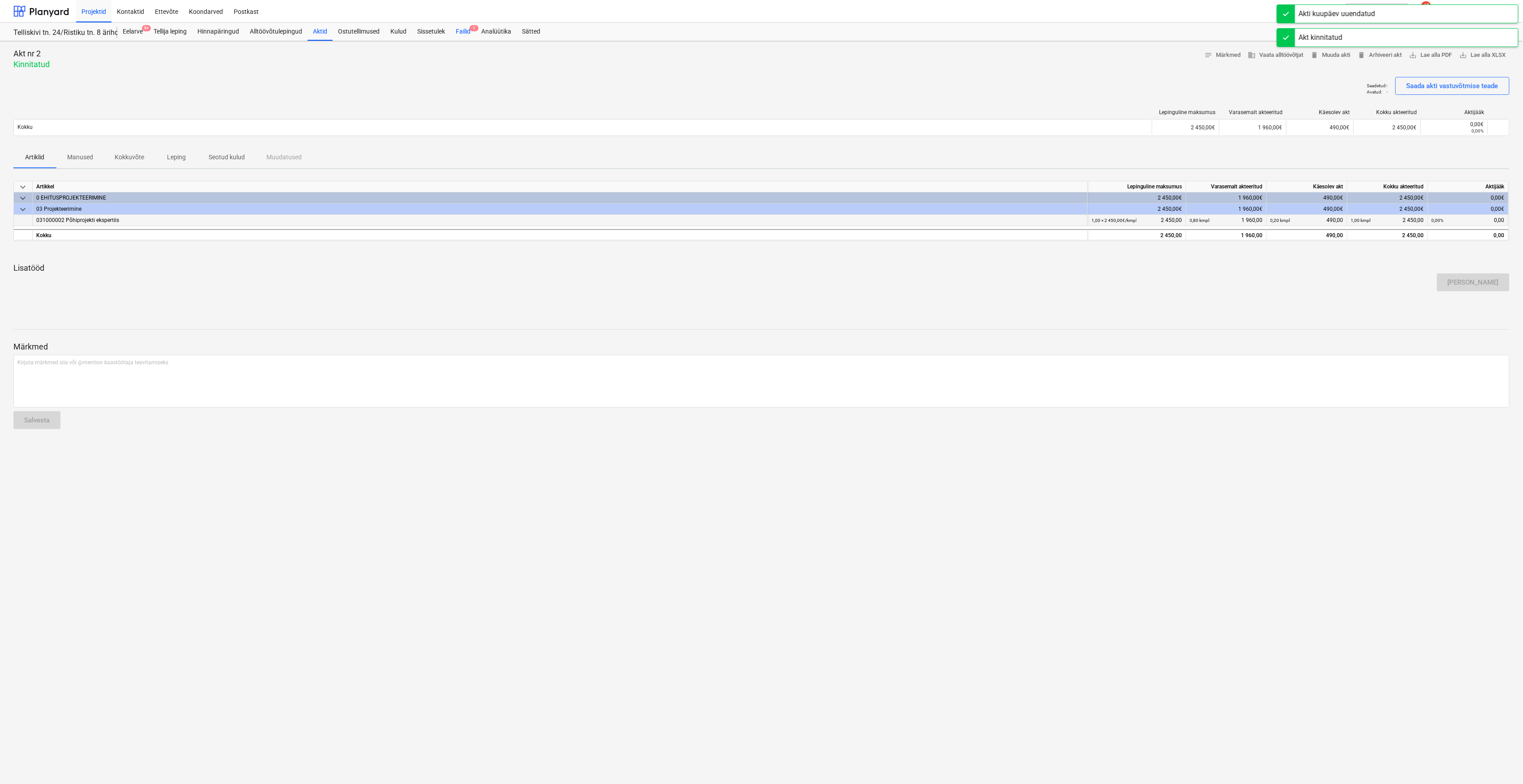
click at [472, 29] on span "1" at bounding box center [474, 28] width 9 height 6
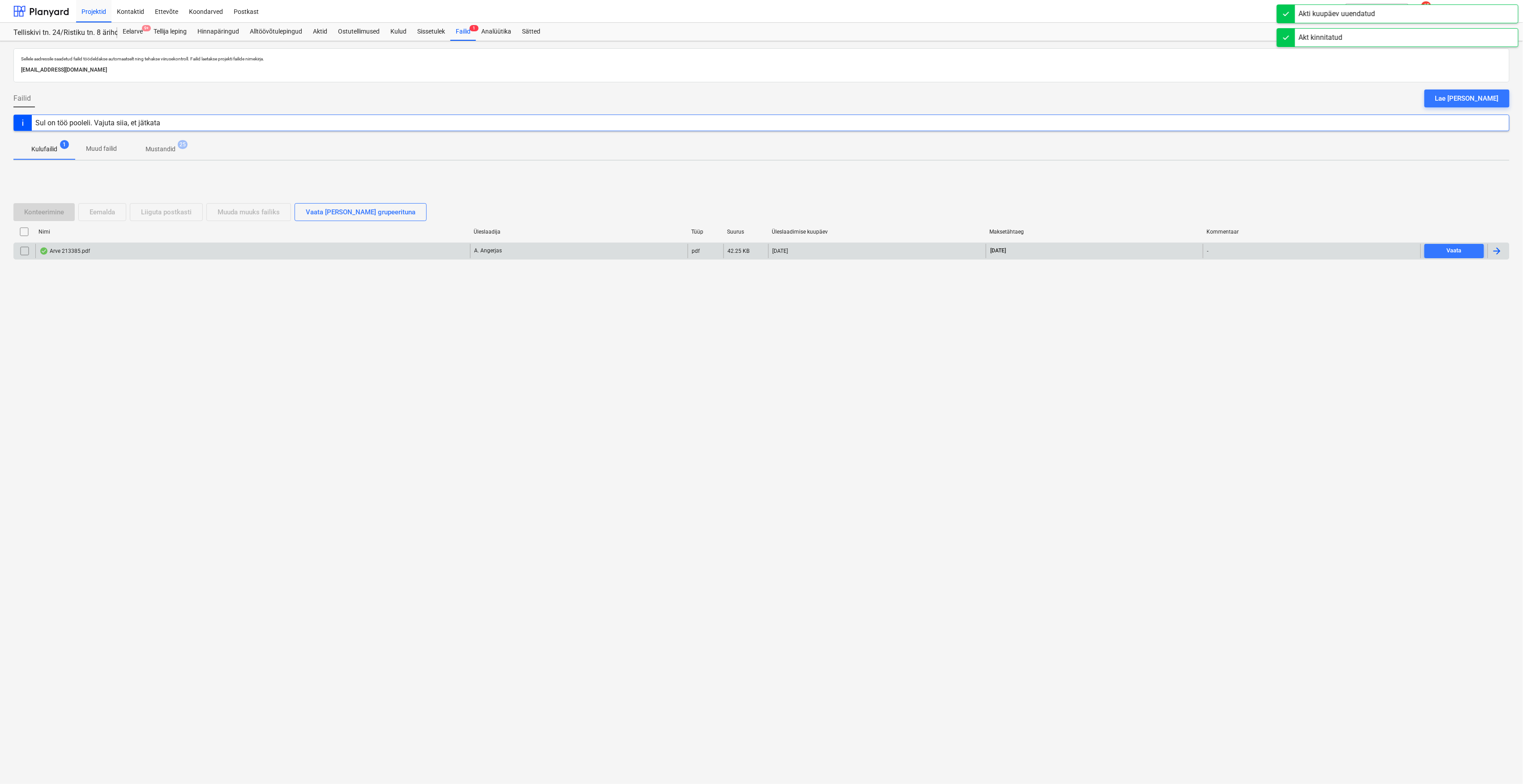
click at [167, 253] on div "Arve 213385.pdf" at bounding box center [252, 250] width 435 height 14
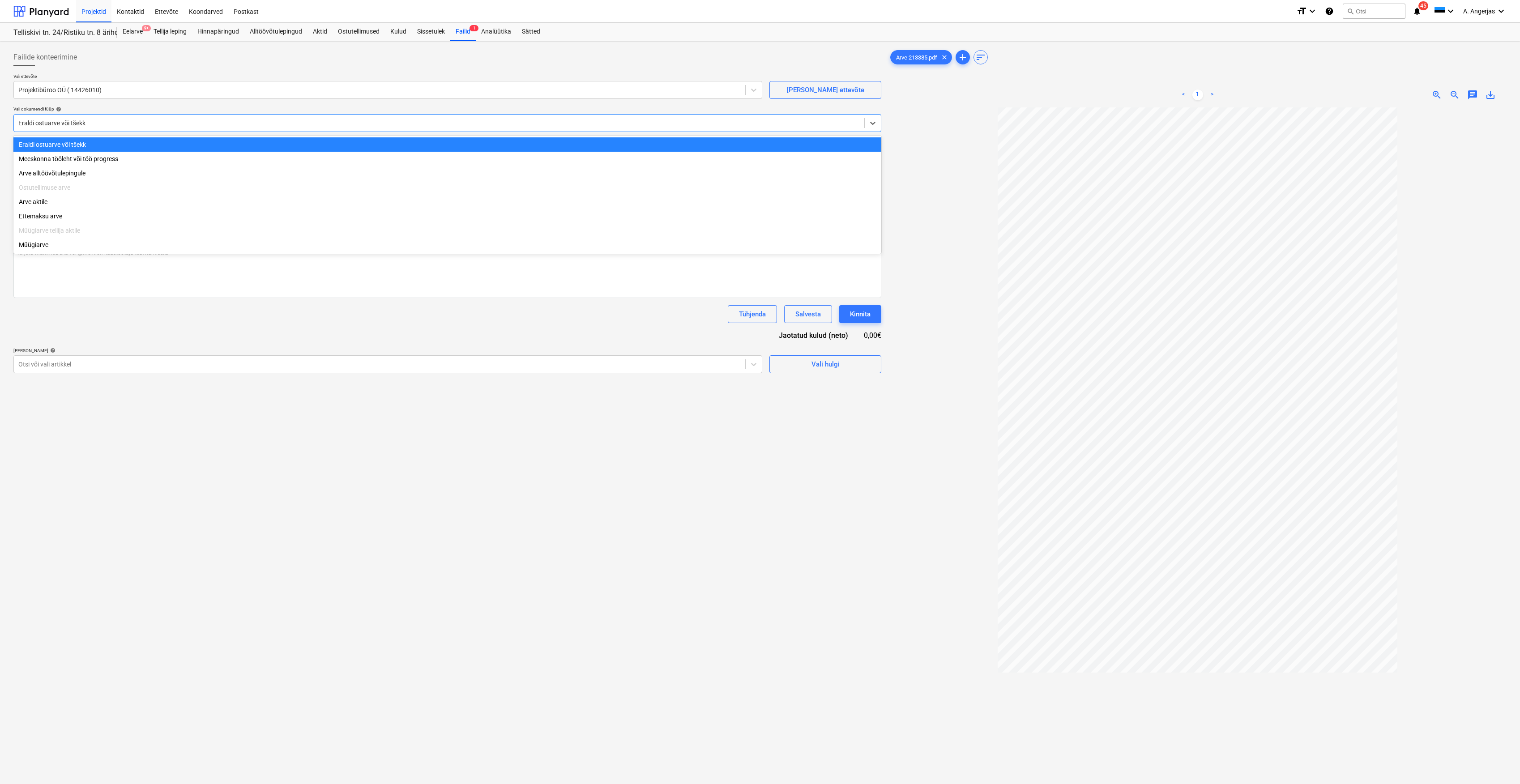
click at [153, 126] on div at bounding box center [439, 123] width 841 height 9
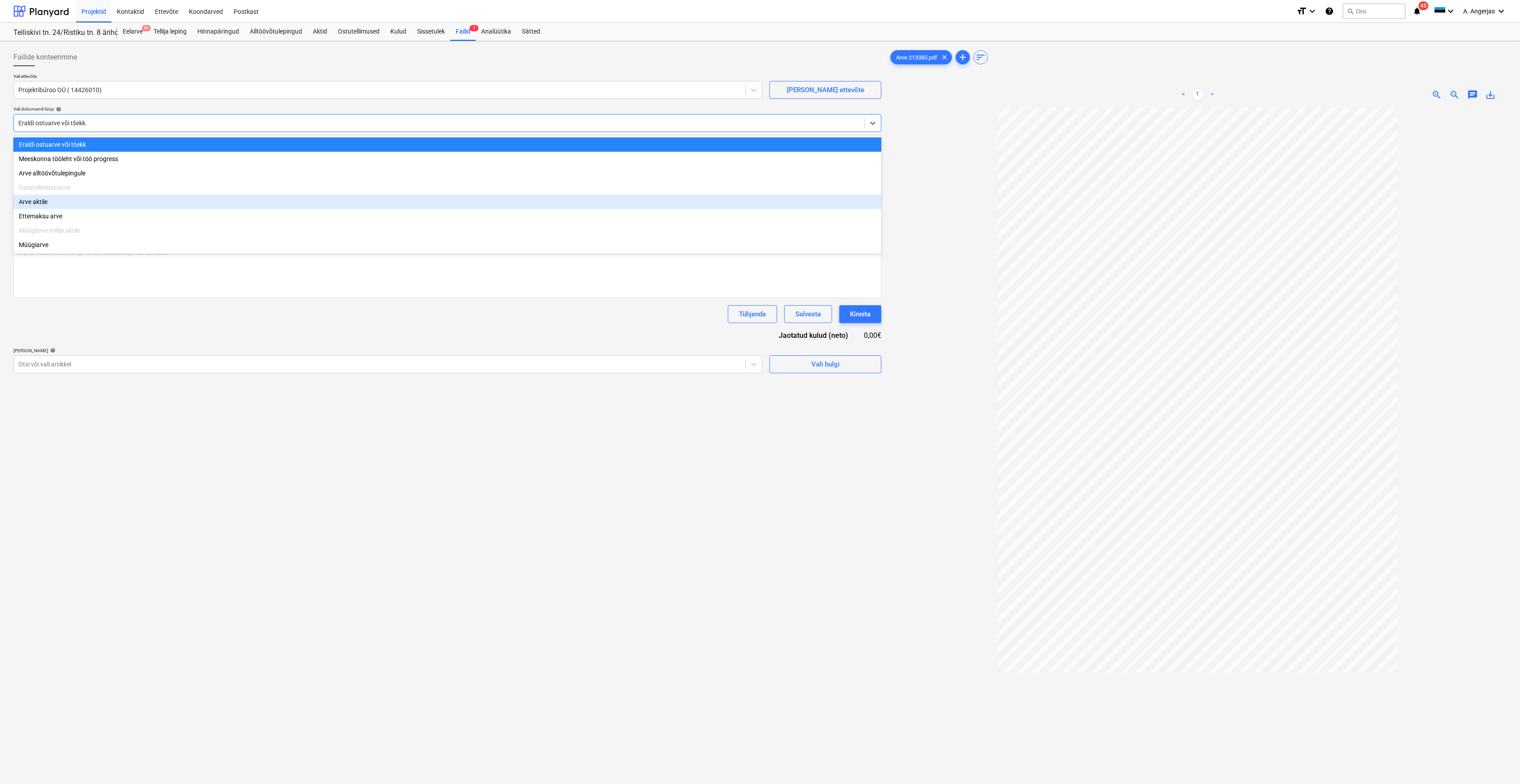
click at [108, 202] on div "Arve aktile" at bounding box center [447, 201] width 868 height 14
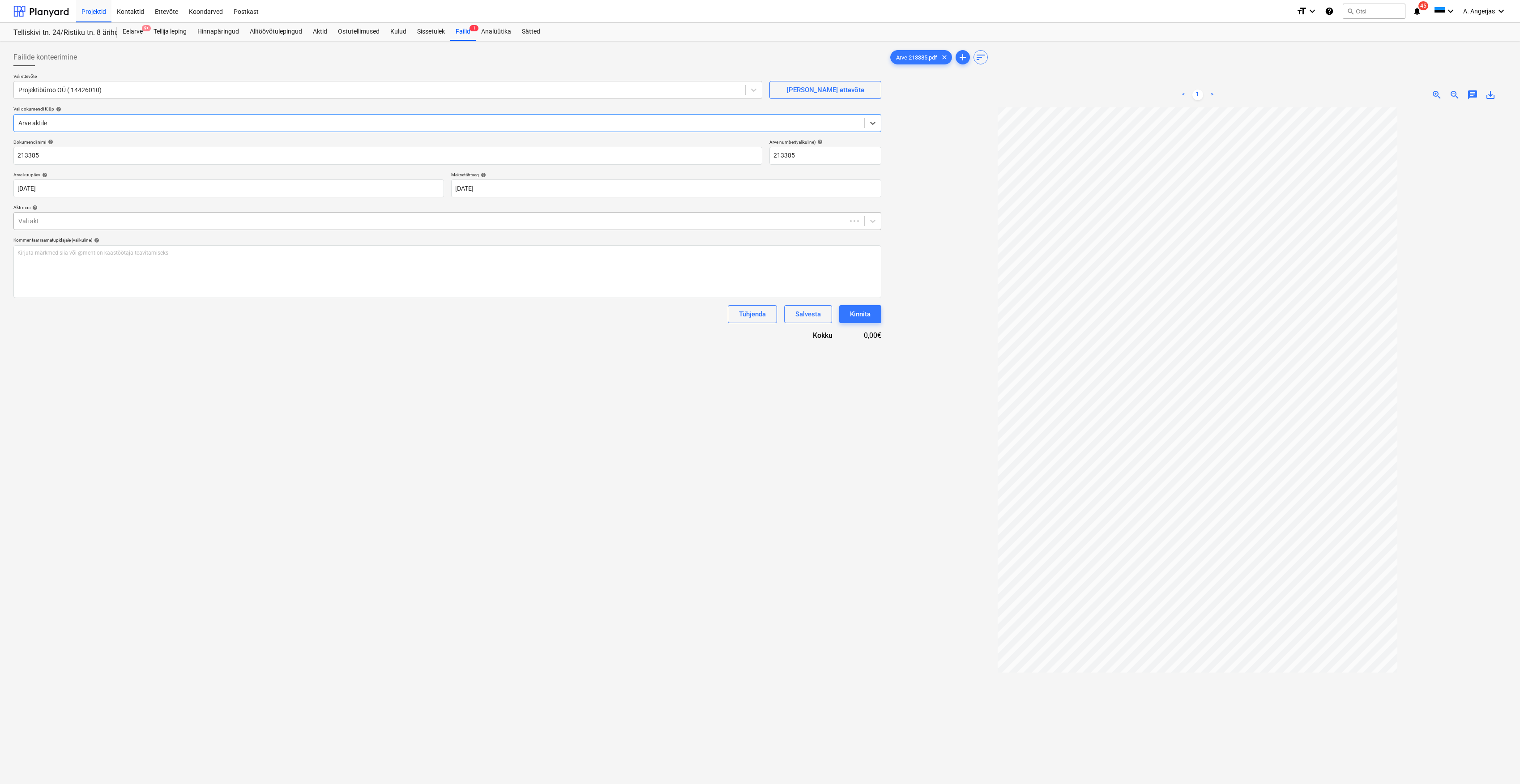
click at [91, 221] on div at bounding box center [429, 220] width 823 height 9
click at [81, 242] on div "Akt nr 2" at bounding box center [447, 242] width 868 height 14
click at [860, 394] on div "Kinnita" at bounding box center [860, 397] width 21 height 11
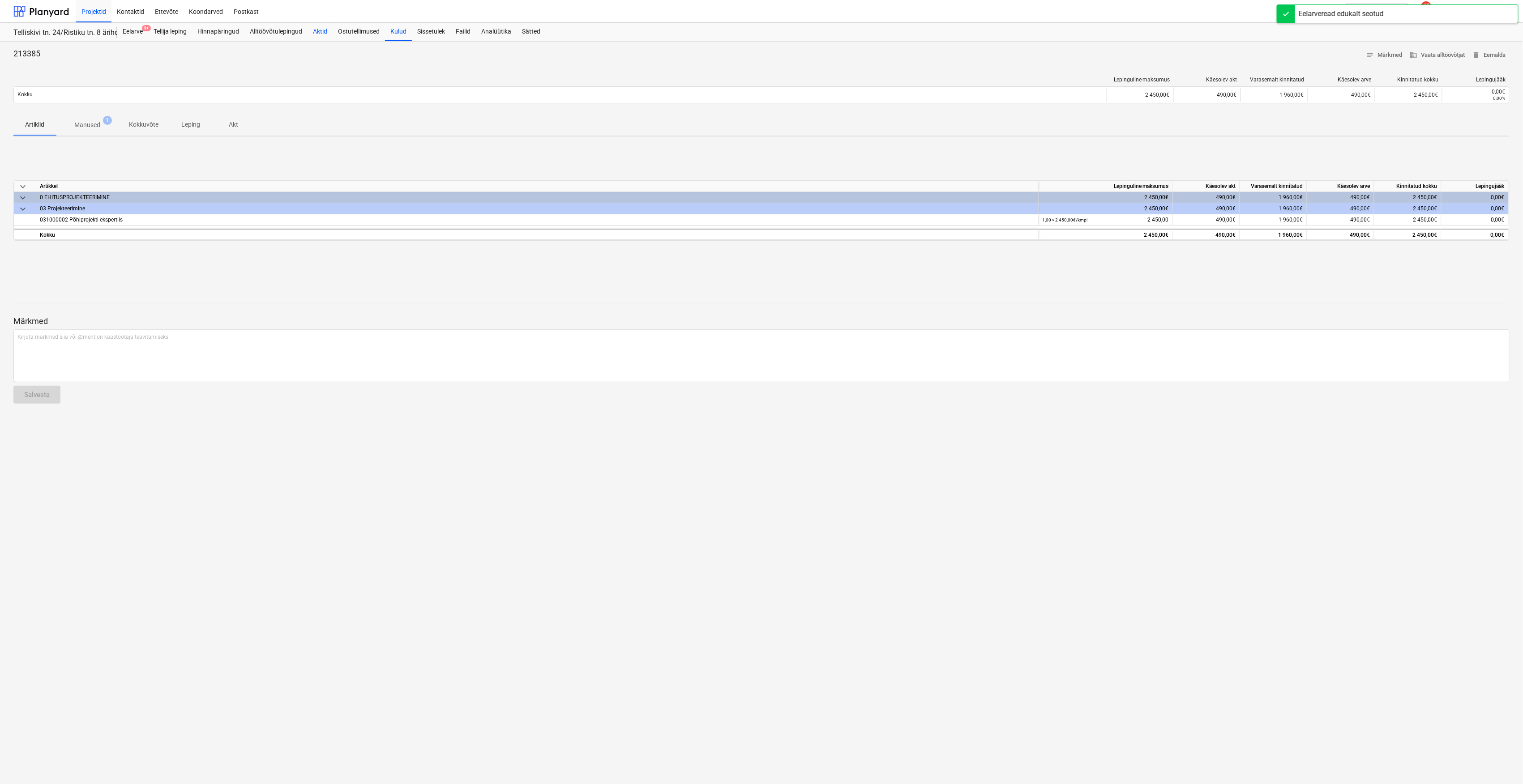
click at [328, 37] on div "Aktid" at bounding box center [320, 31] width 25 height 18
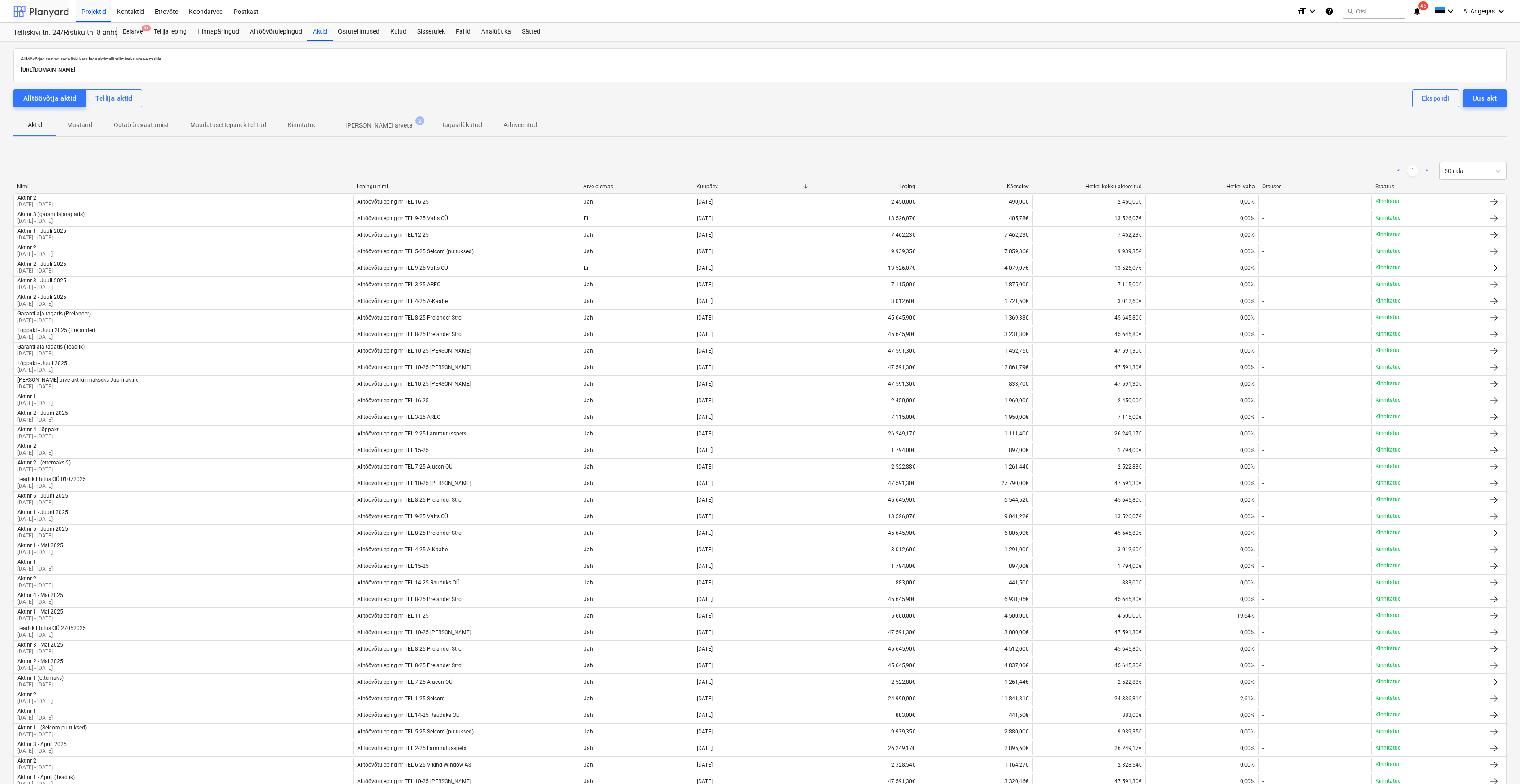
click at [56, 11] on div at bounding box center [41, 11] width 55 height 23
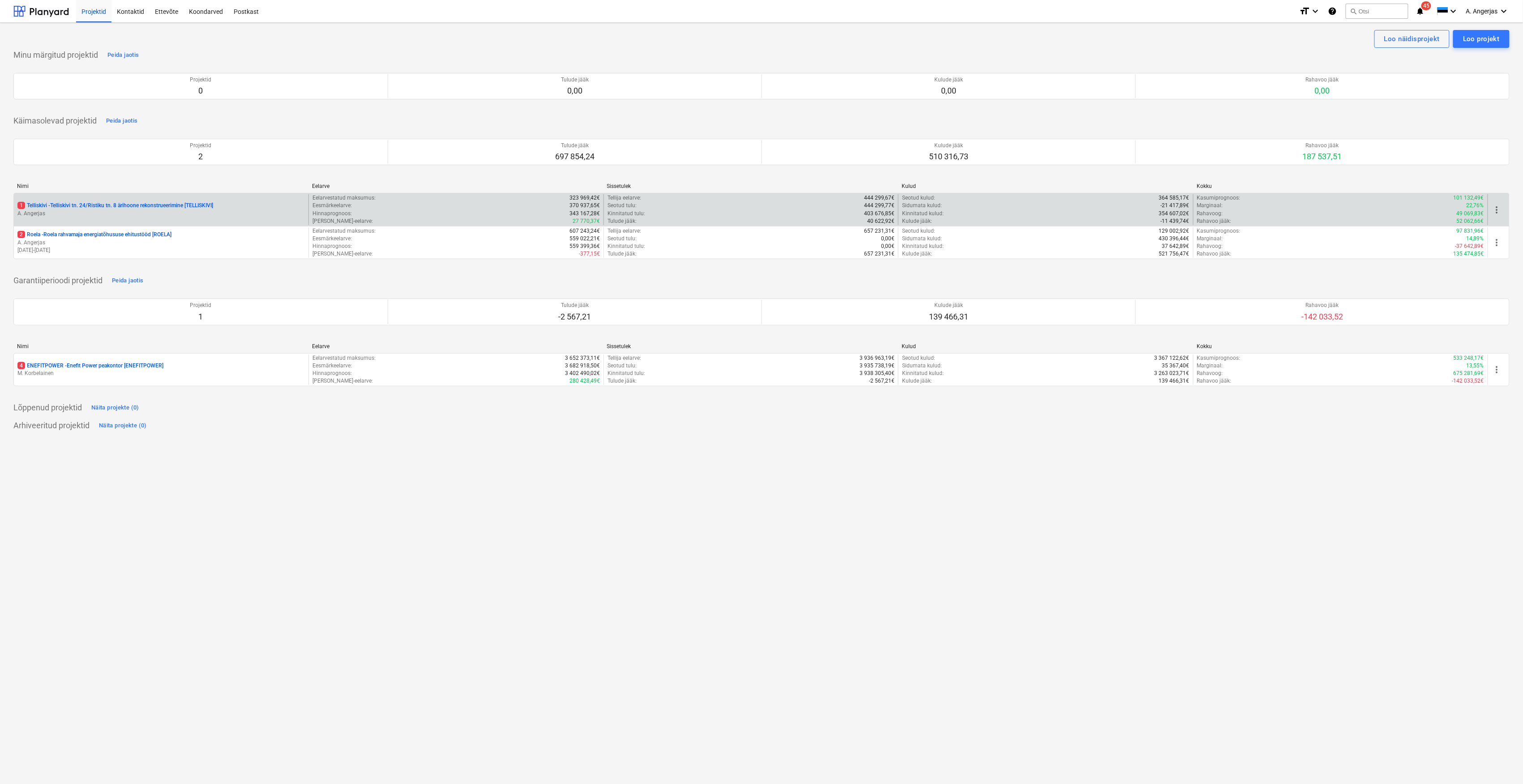
click at [114, 212] on p "A. Angerjas" at bounding box center [161, 213] width 287 height 7
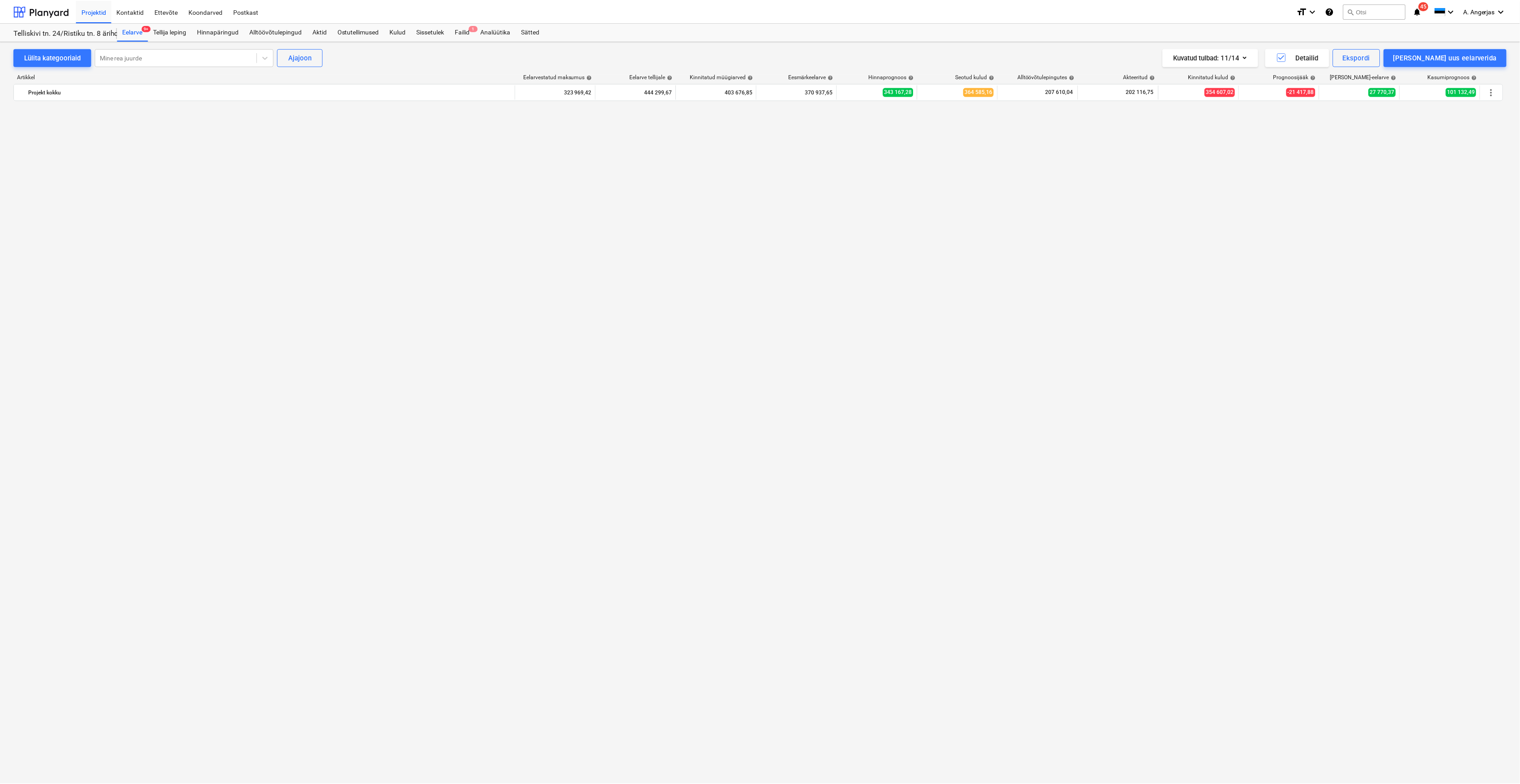
scroll to position [2423, 0]
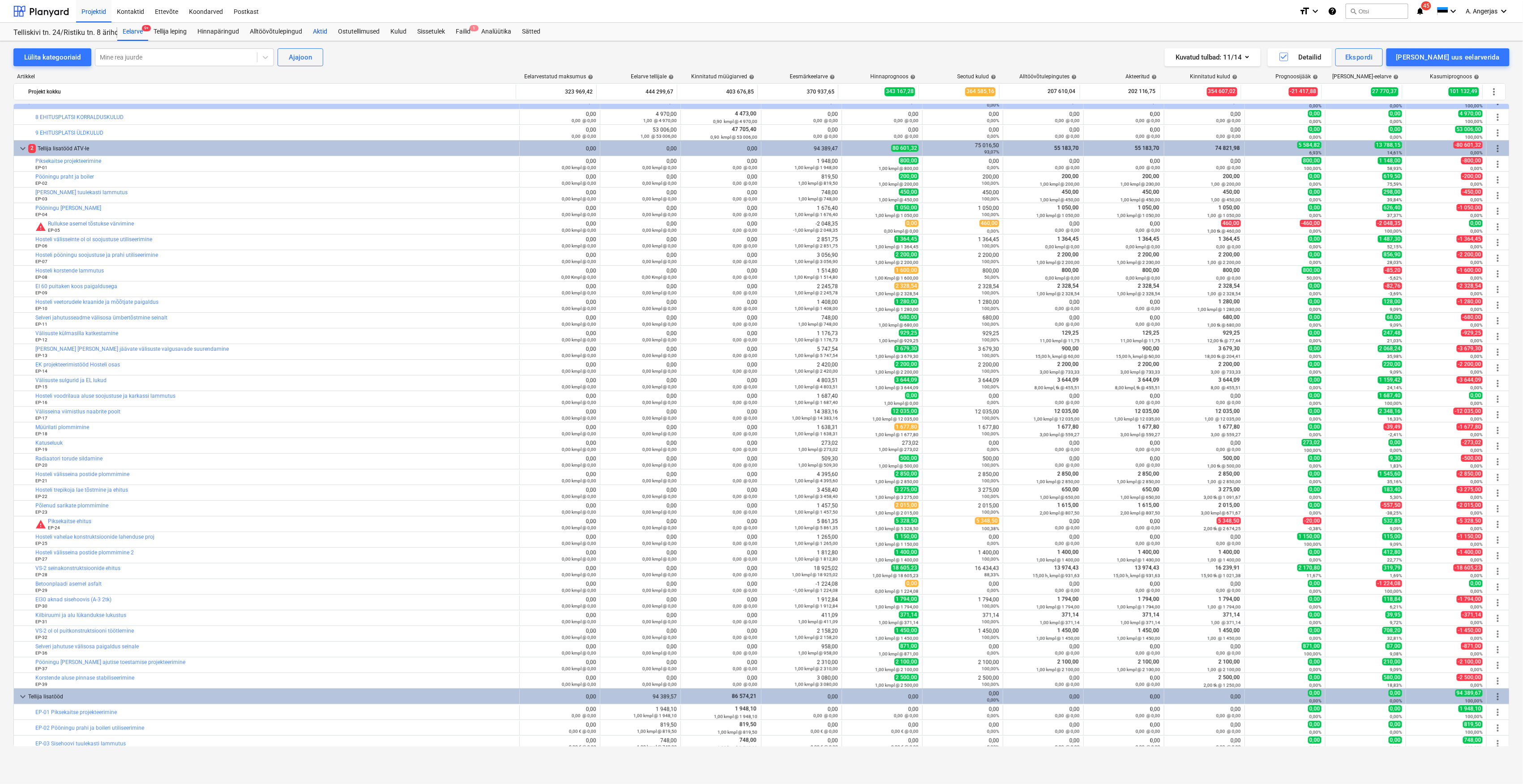
click at [323, 32] on div "Aktid" at bounding box center [320, 31] width 25 height 18
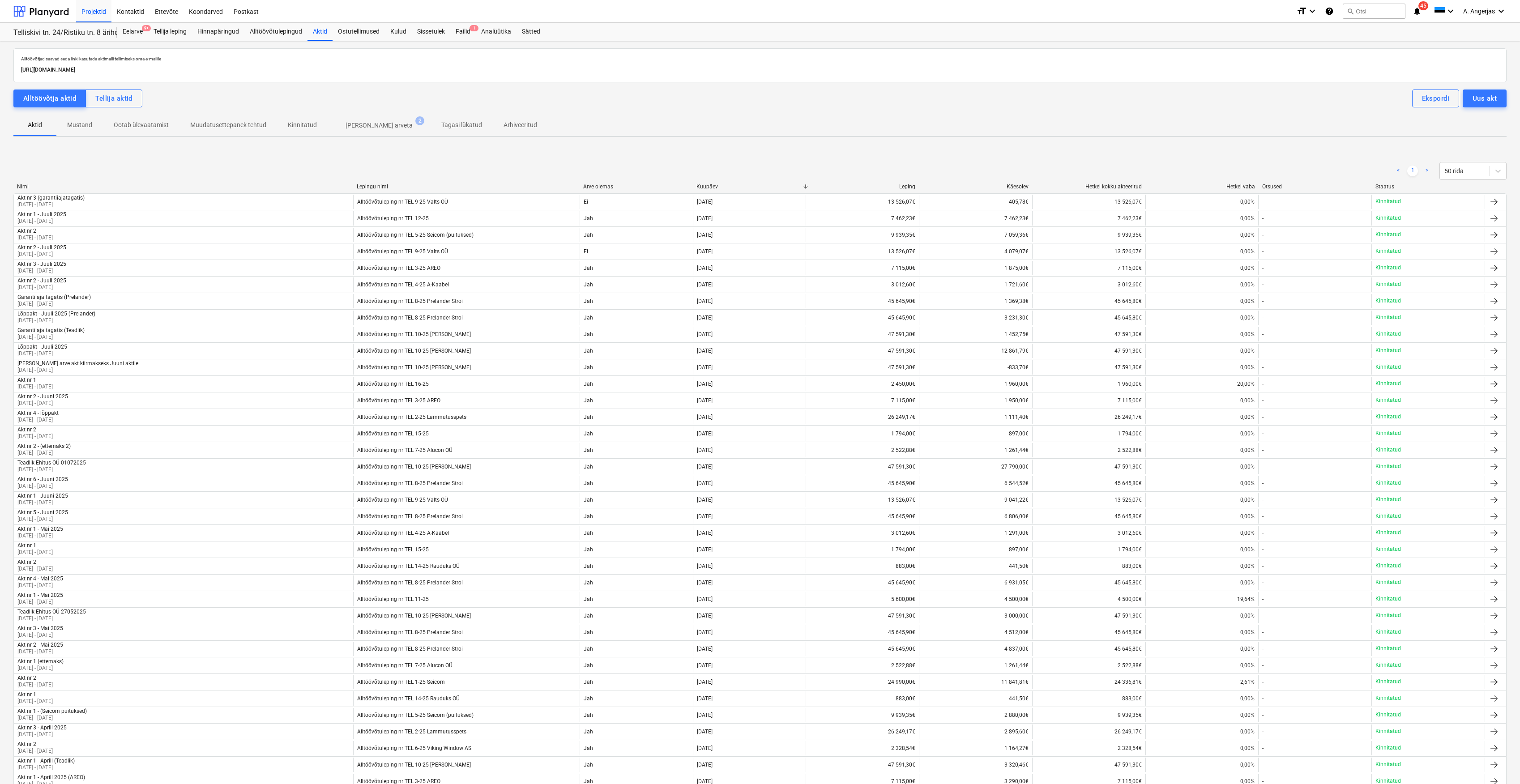
click at [339, 128] on span "Ilma arveta 2" at bounding box center [379, 126] width 81 height 9
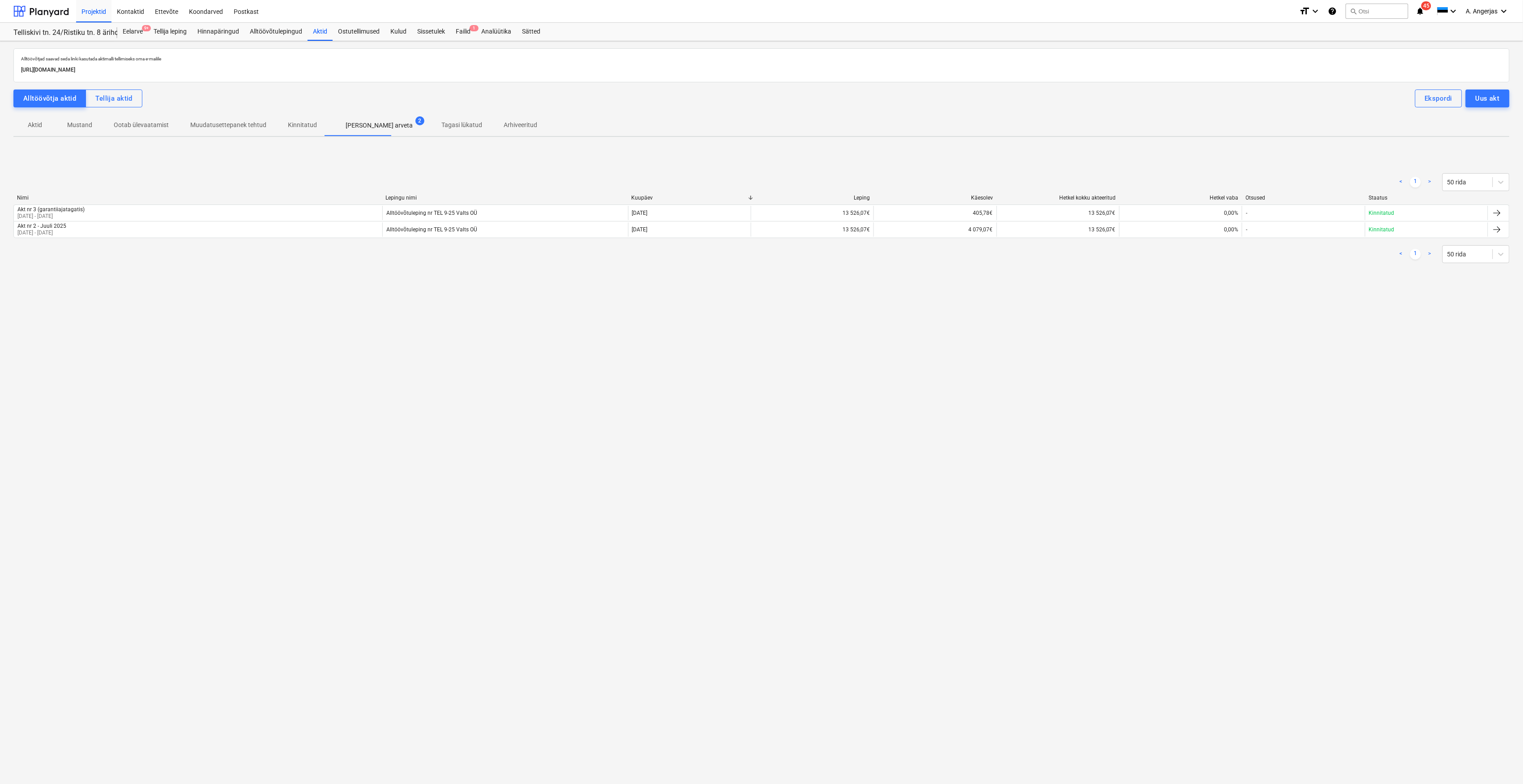
click at [34, 126] on p "Aktid" at bounding box center [35, 125] width 21 height 9
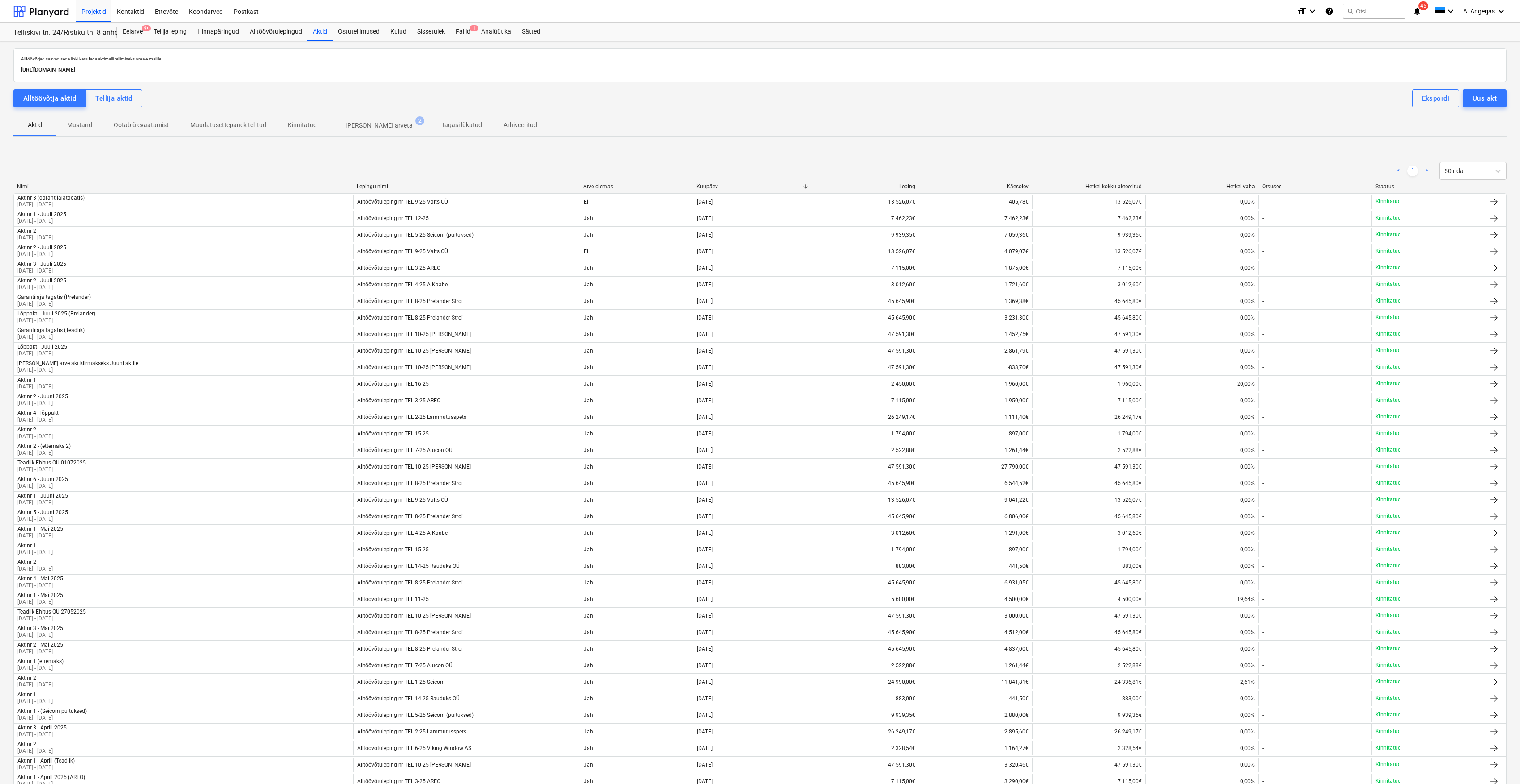
click at [351, 128] on p "[PERSON_NAME] arveta" at bounding box center [379, 126] width 67 height 9
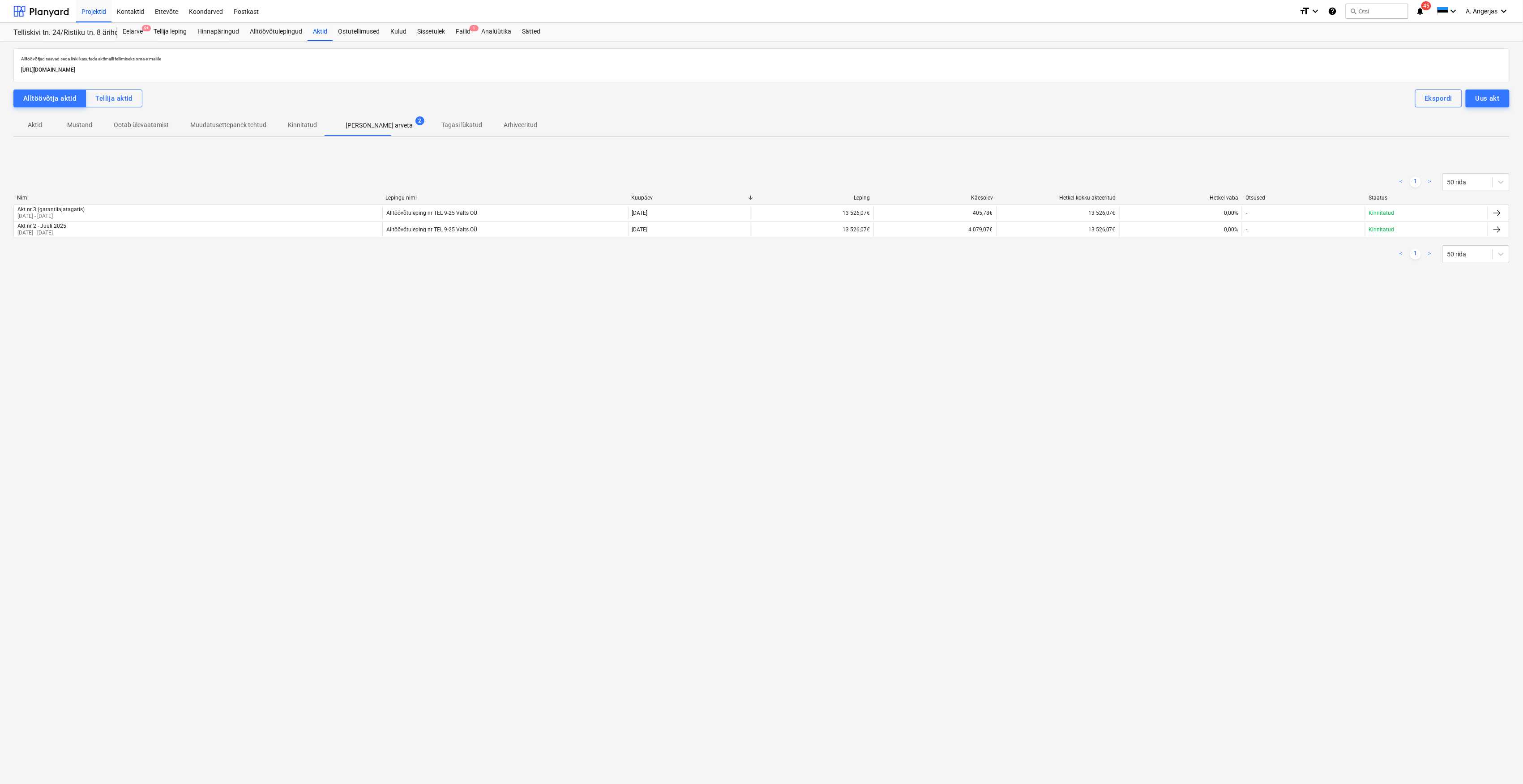
click at [27, 129] on p "Aktid" at bounding box center [35, 125] width 21 height 9
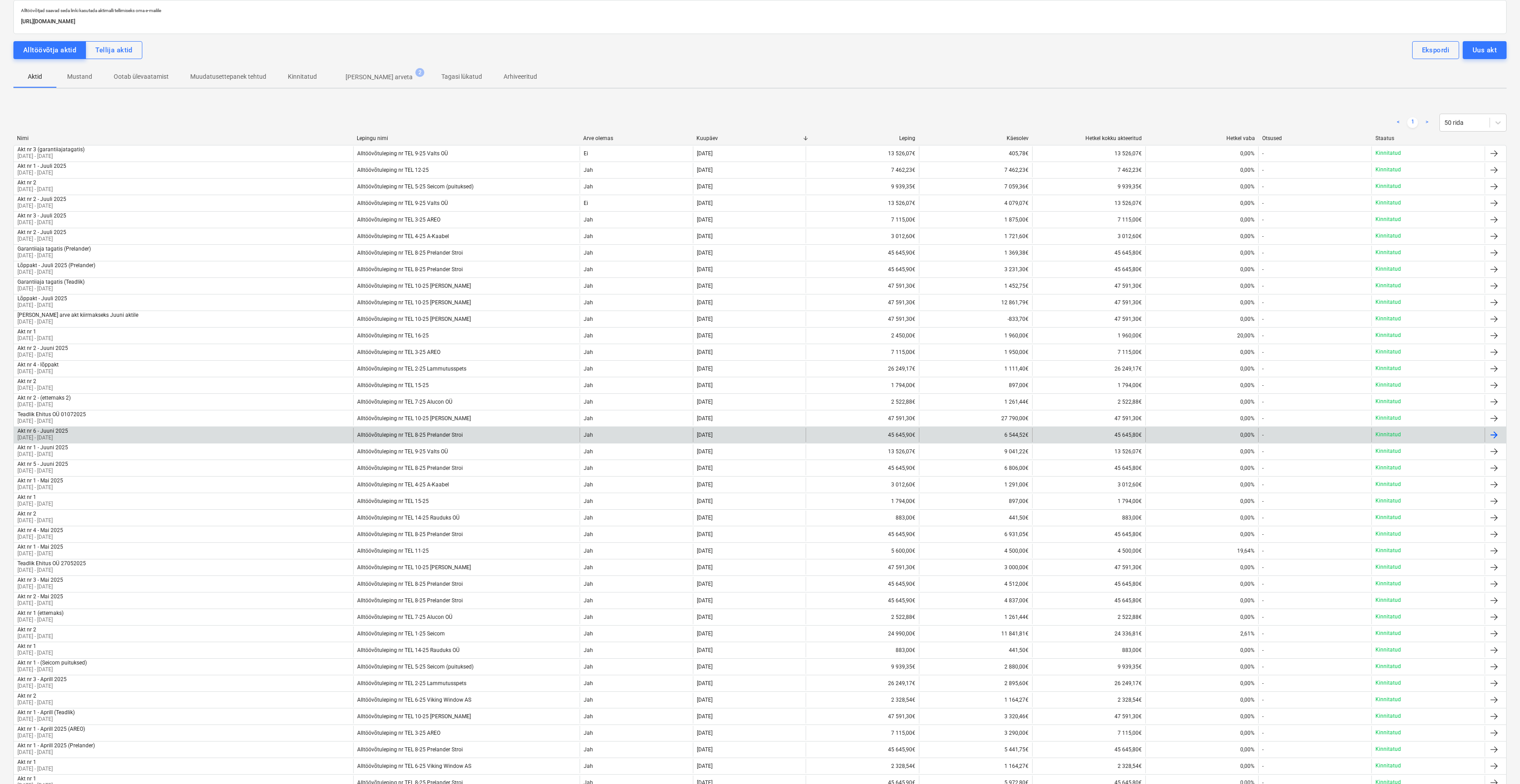
scroll to position [119, 0]
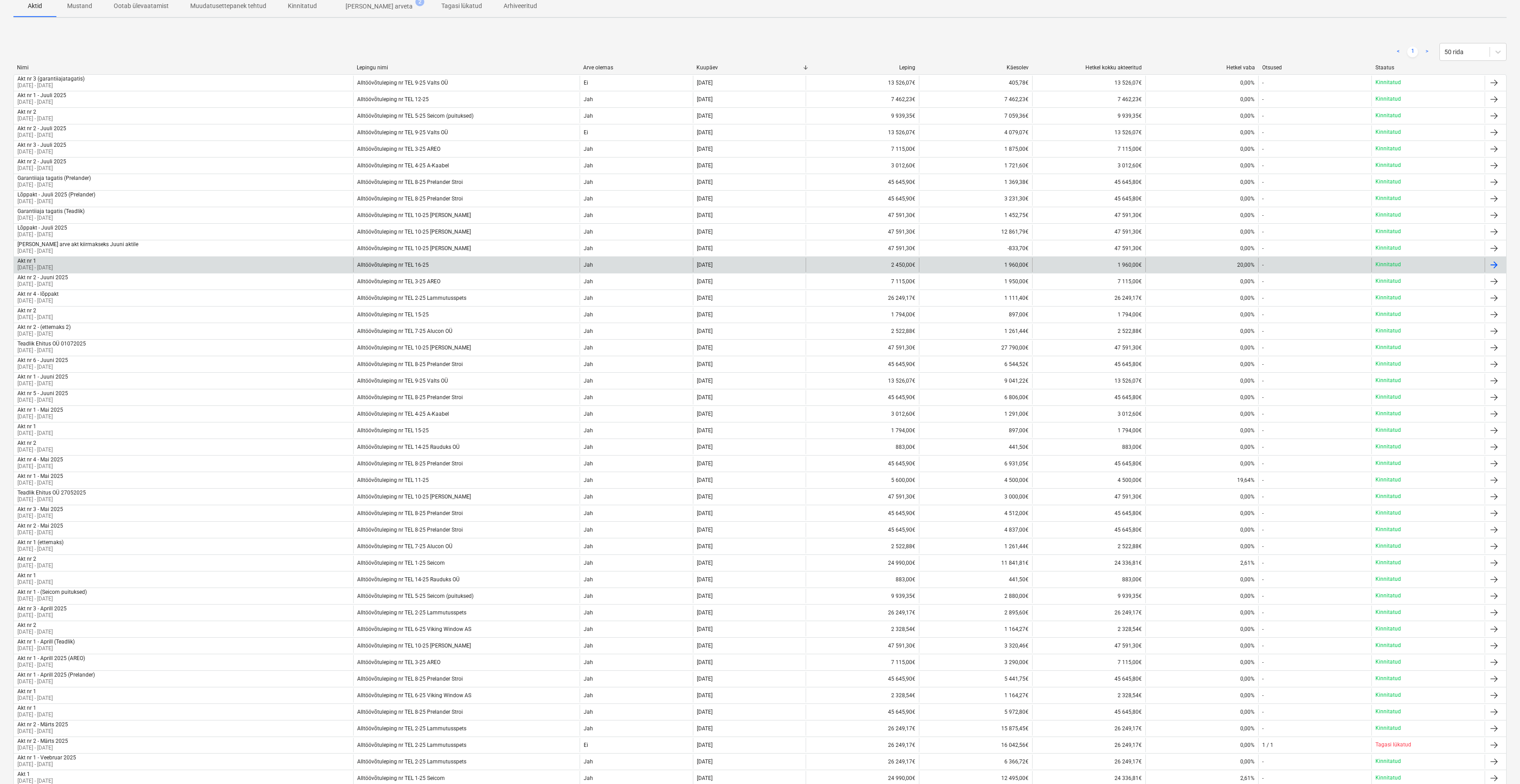
click at [319, 265] on div "Akt nr 1 03 Jul 2025 - 03 Jul 2025" at bounding box center [184, 264] width 339 height 14
